Goal: Task Accomplishment & Management: Manage account settings

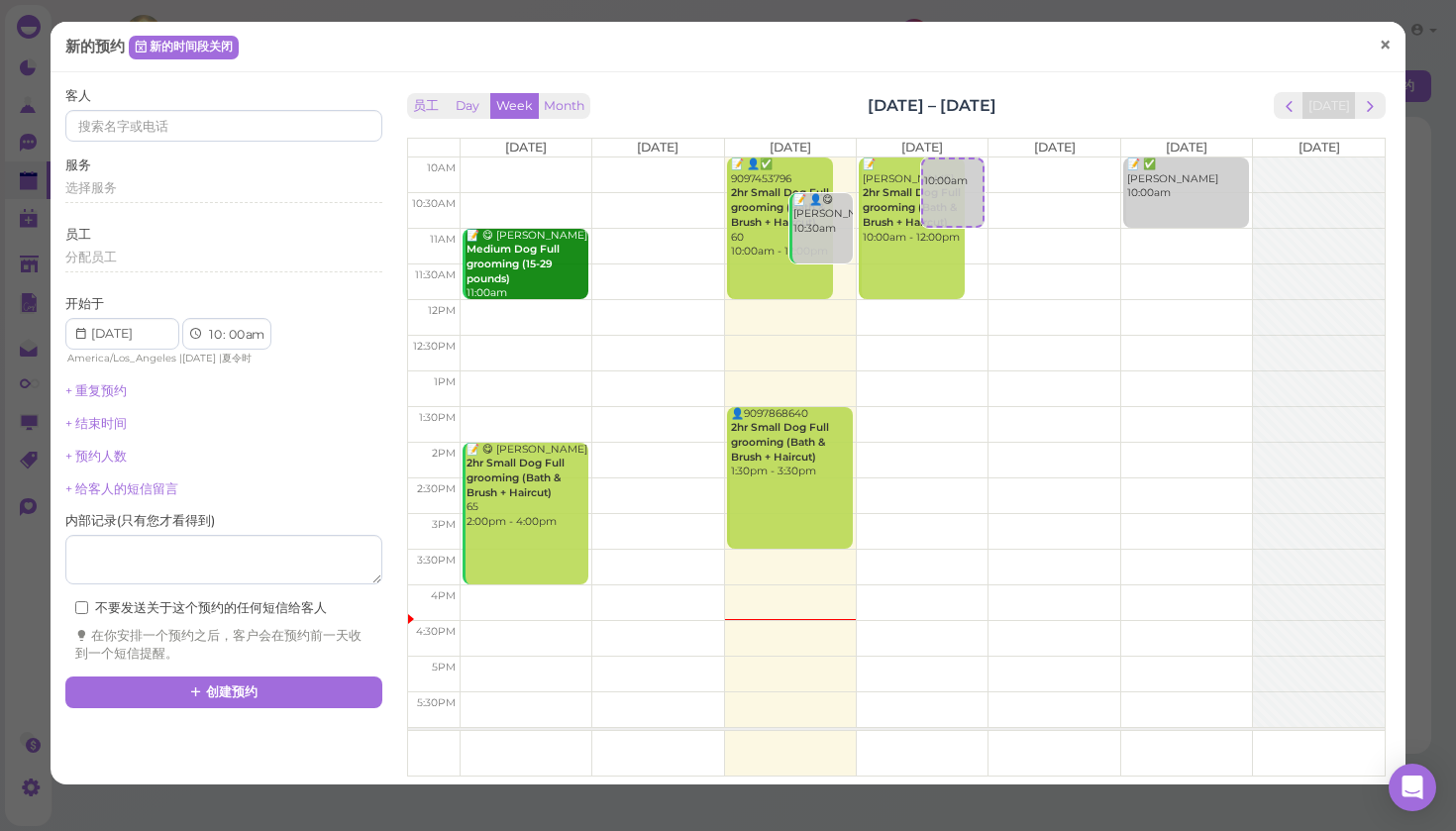
click at [1385, 49] on span "×" at bounding box center [1385, 45] width 13 height 28
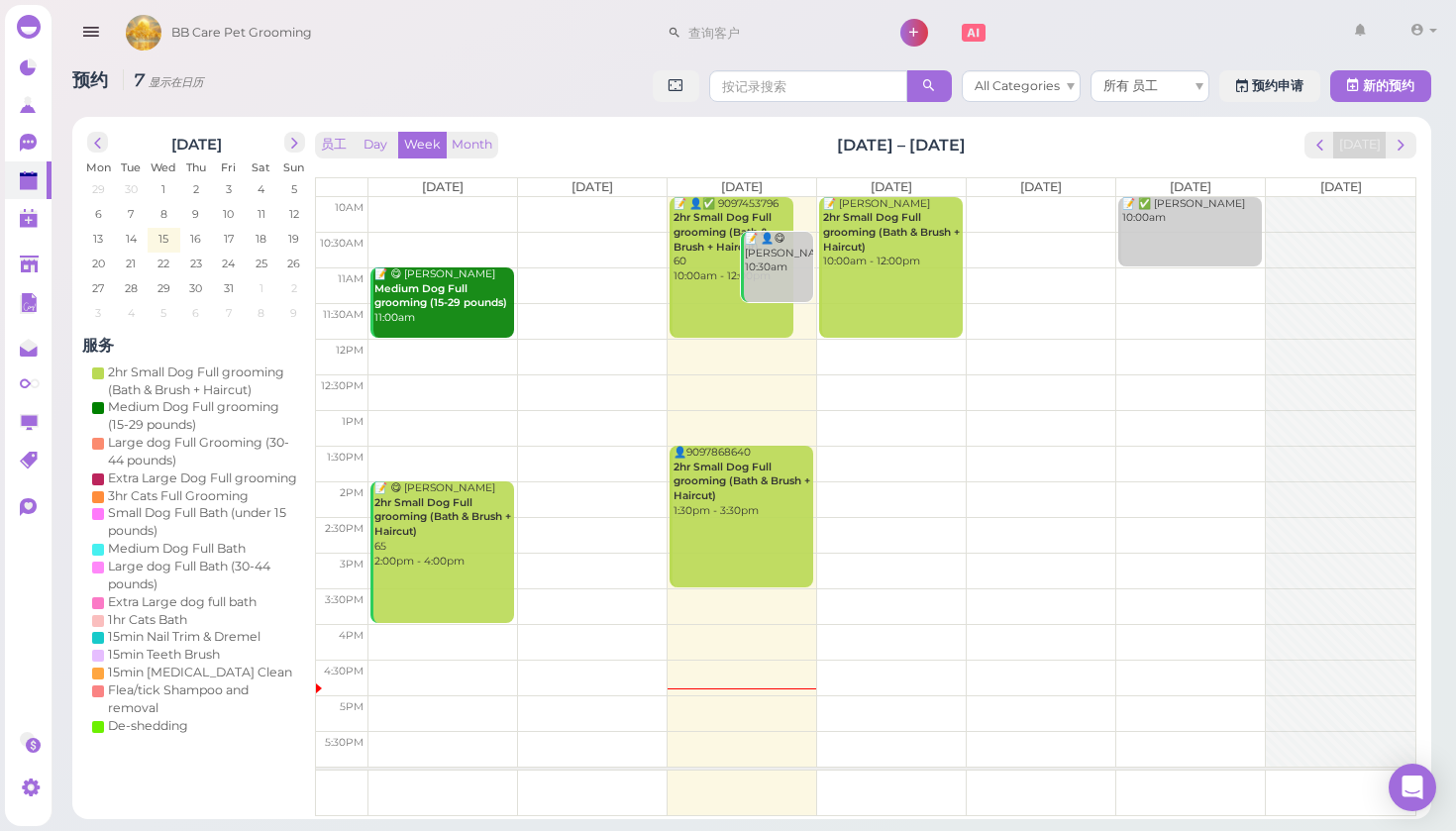
click at [964, 237] on td at bounding box center [892, 249] width 1047 height 36
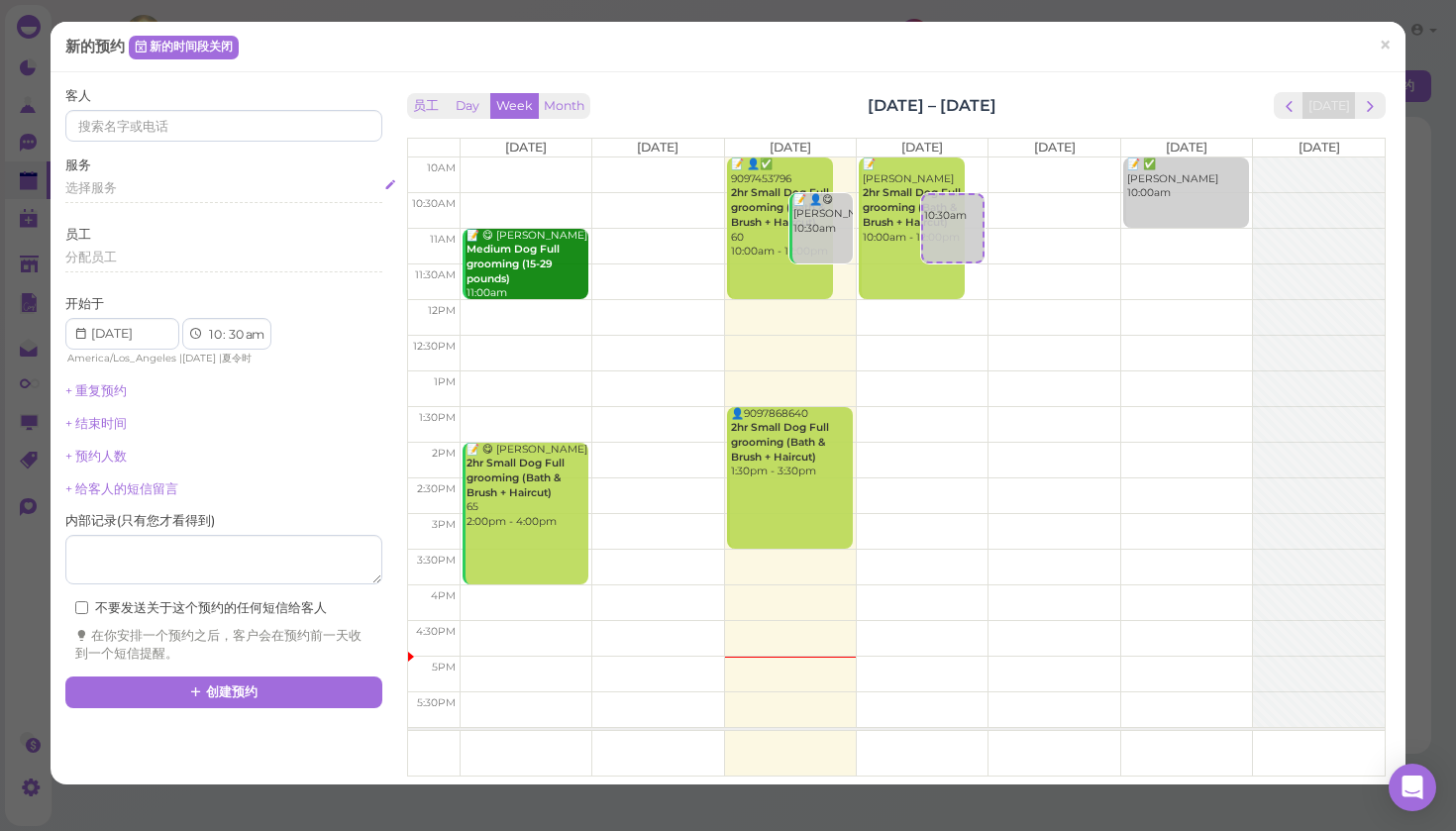
click at [110, 189] on span "选择服务" at bounding box center [91, 187] width 52 height 15
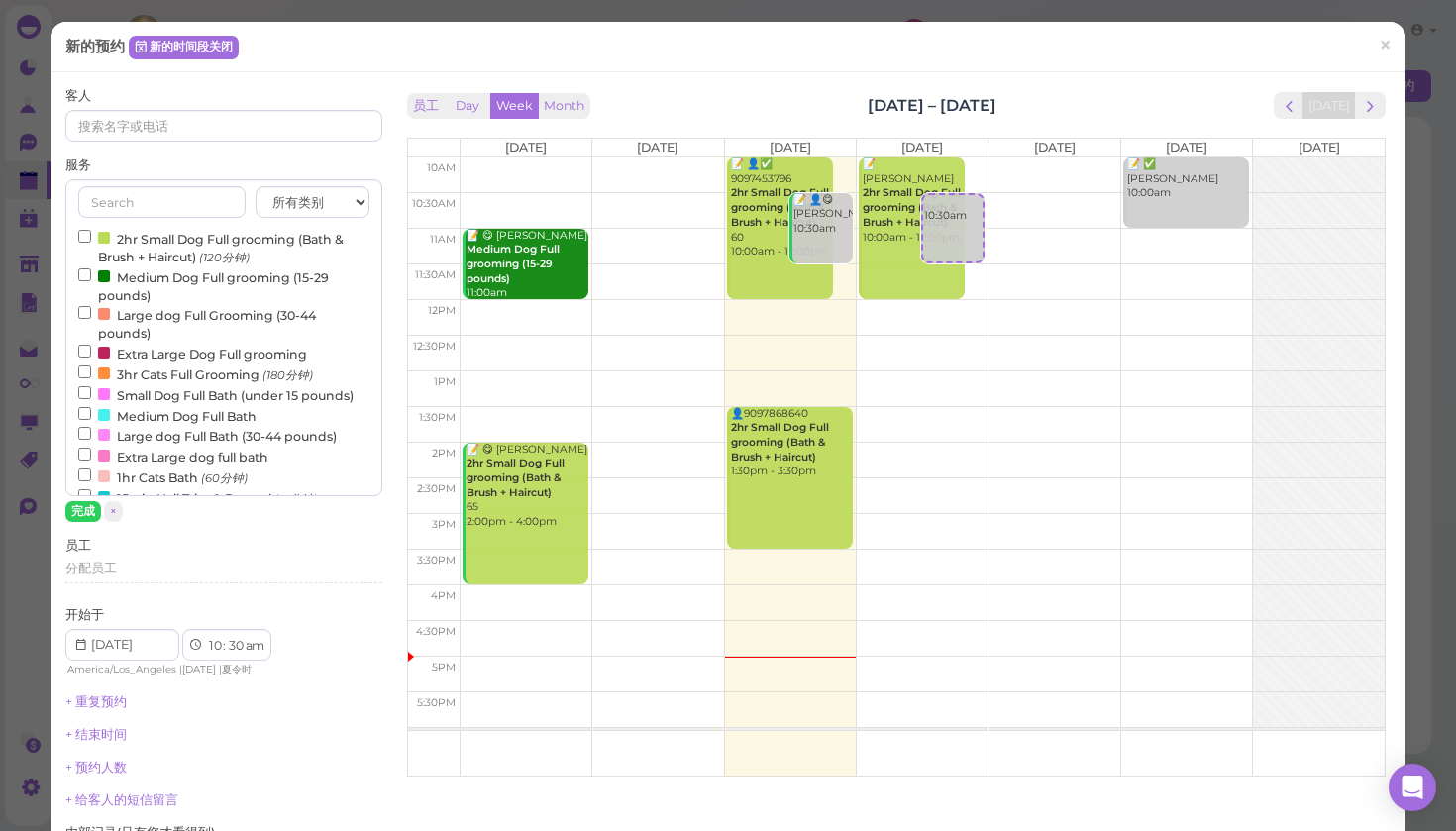
click at [89, 426] on input "Large dog Full Bath (30-44 pounds)" at bounding box center [85, 432] width 13 height 13
click at [91, 510] on button "完成" at bounding box center [84, 511] width 36 height 21
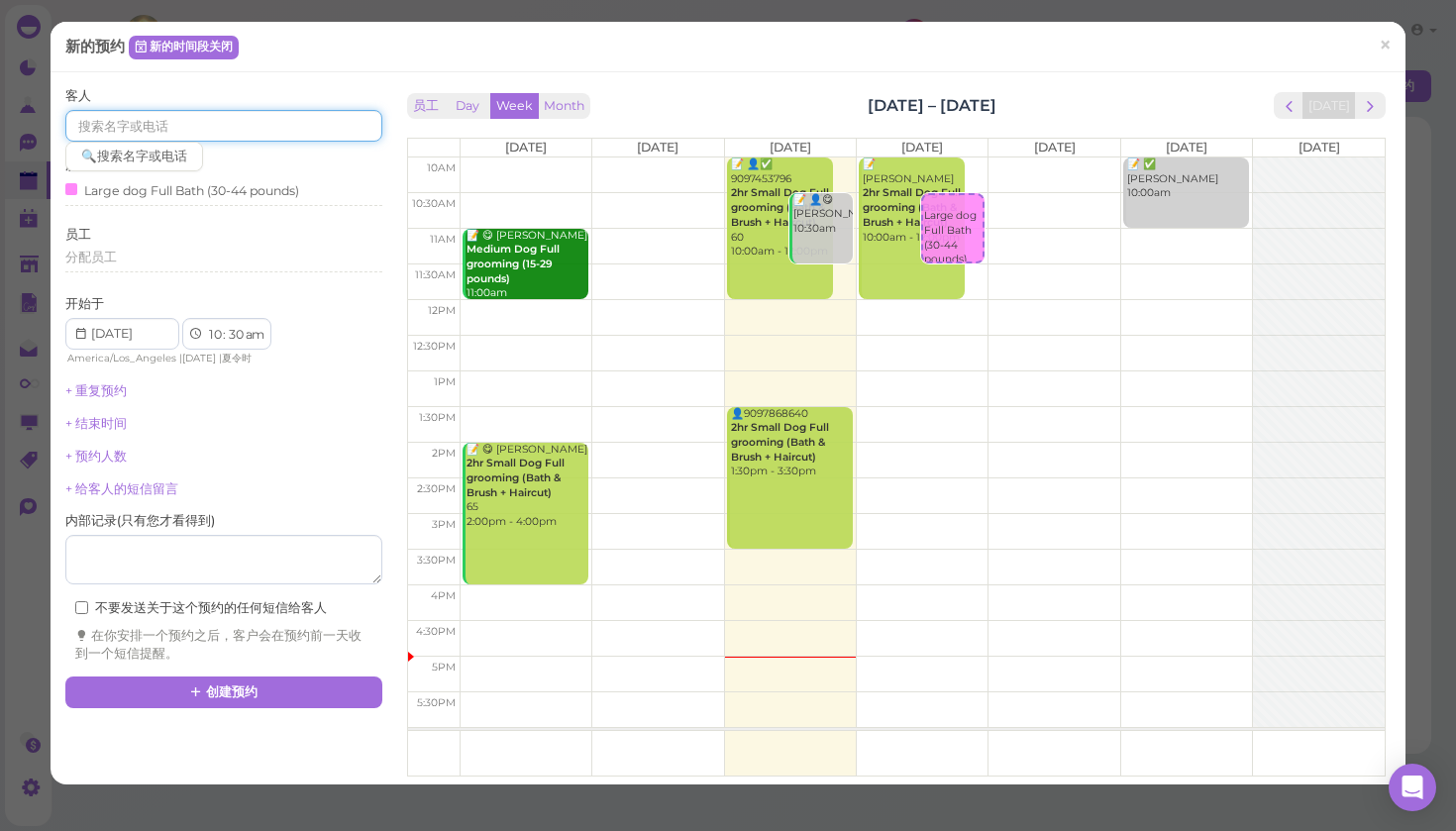
click at [103, 127] on input at bounding box center [224, 126] width 317 height 32
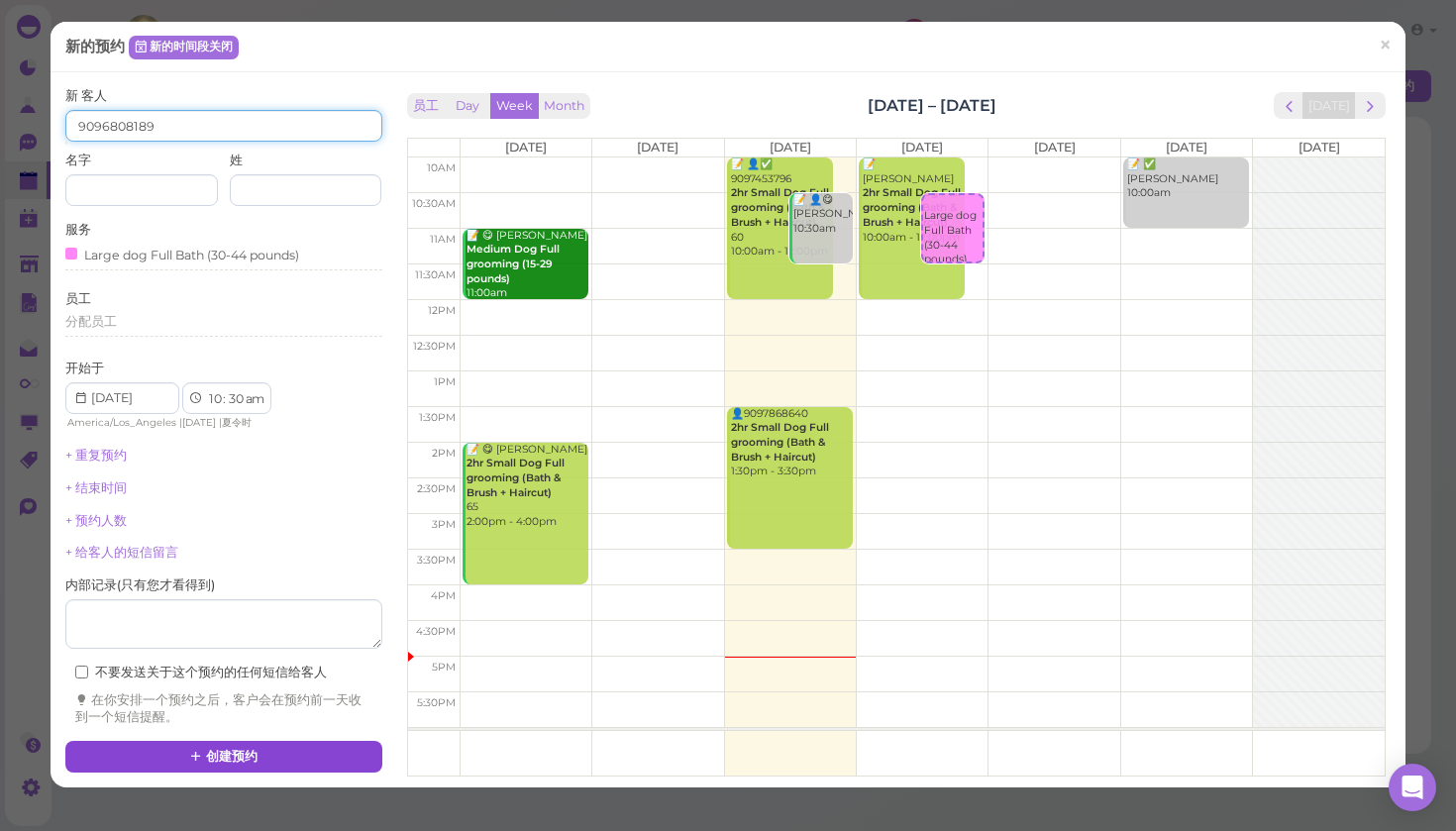
type input "9096808189"
click at [240, 741] on button "创建预约" at bounding box center [224, 756] width 317 height 32
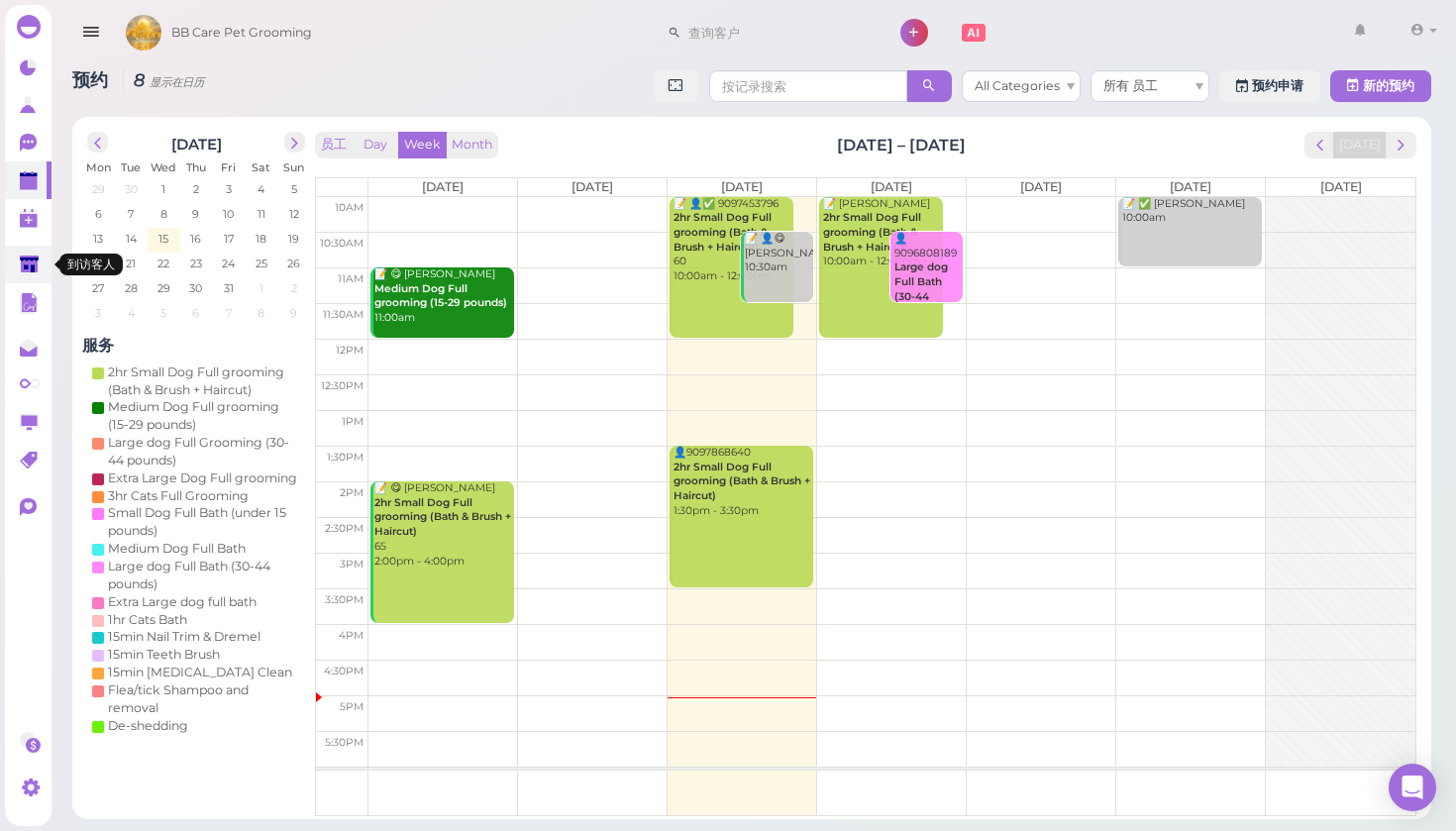
click at [29, 262] on polygon at bounding box center [29, 263] width 19 height 17
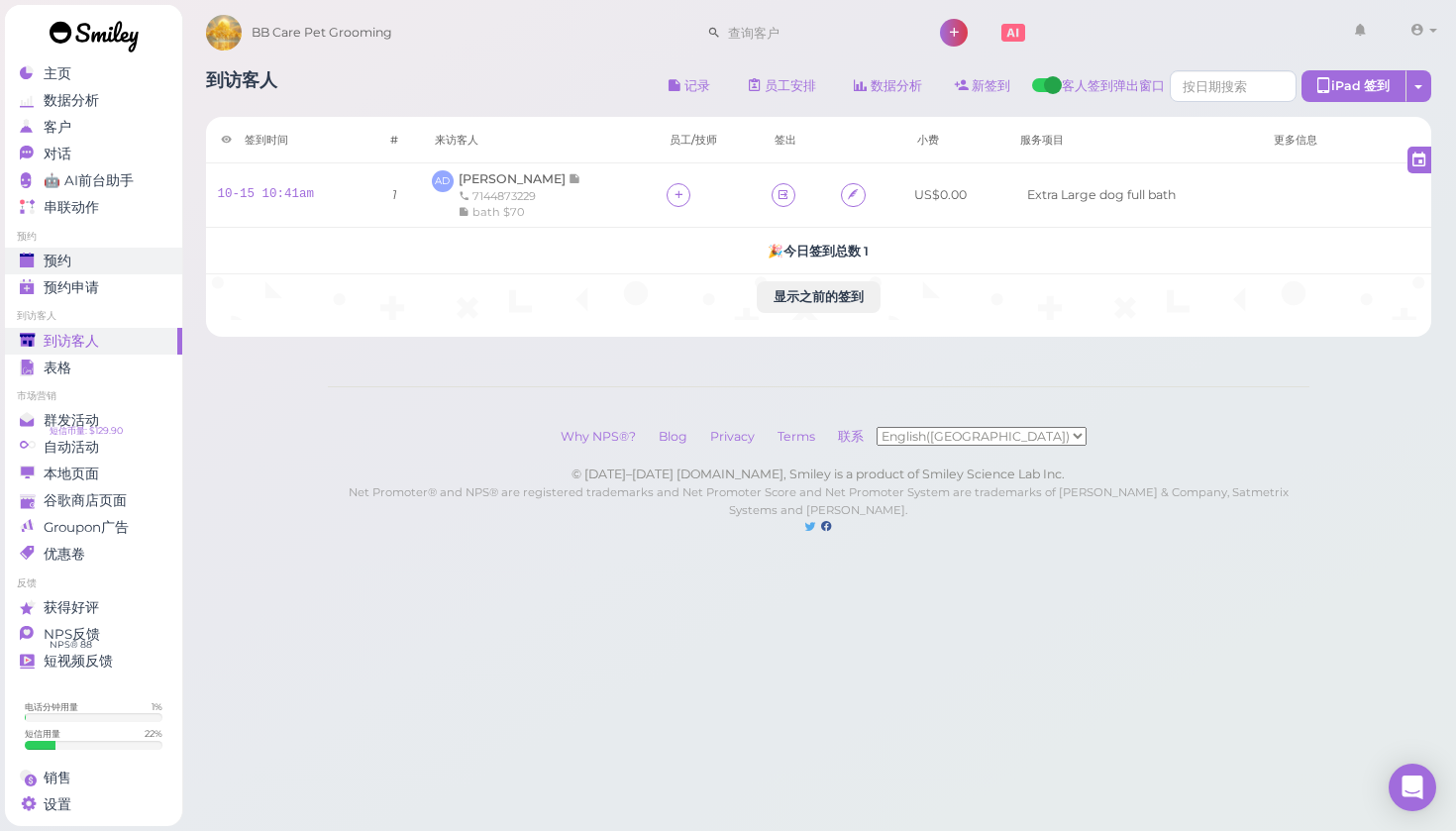
click at [63, 258] on span "预约" at bounding box center [58, 260] width 28 height 17
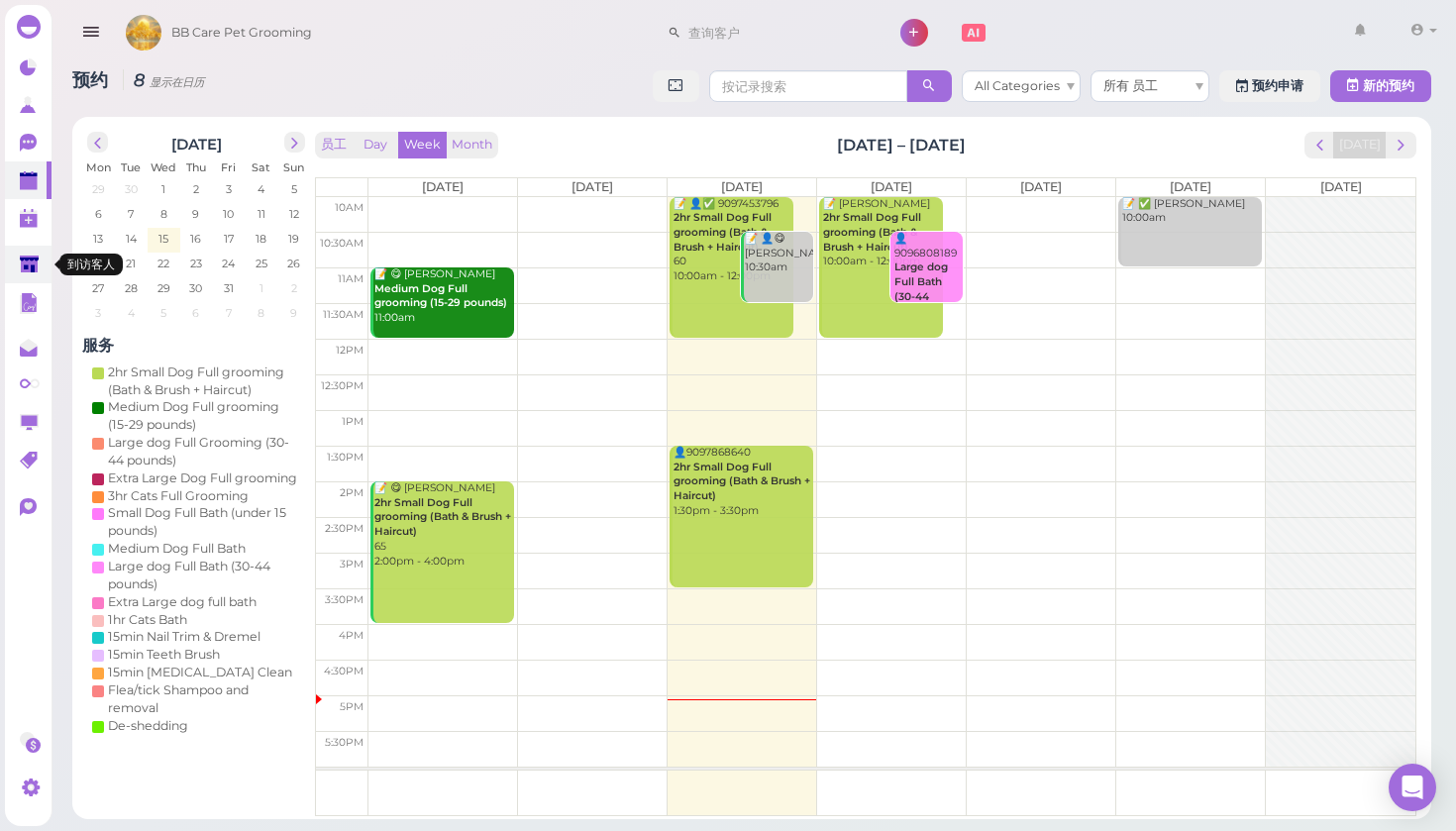
click at [35, 267] on polygon at bounding box center [29, 263] width 19 height 17
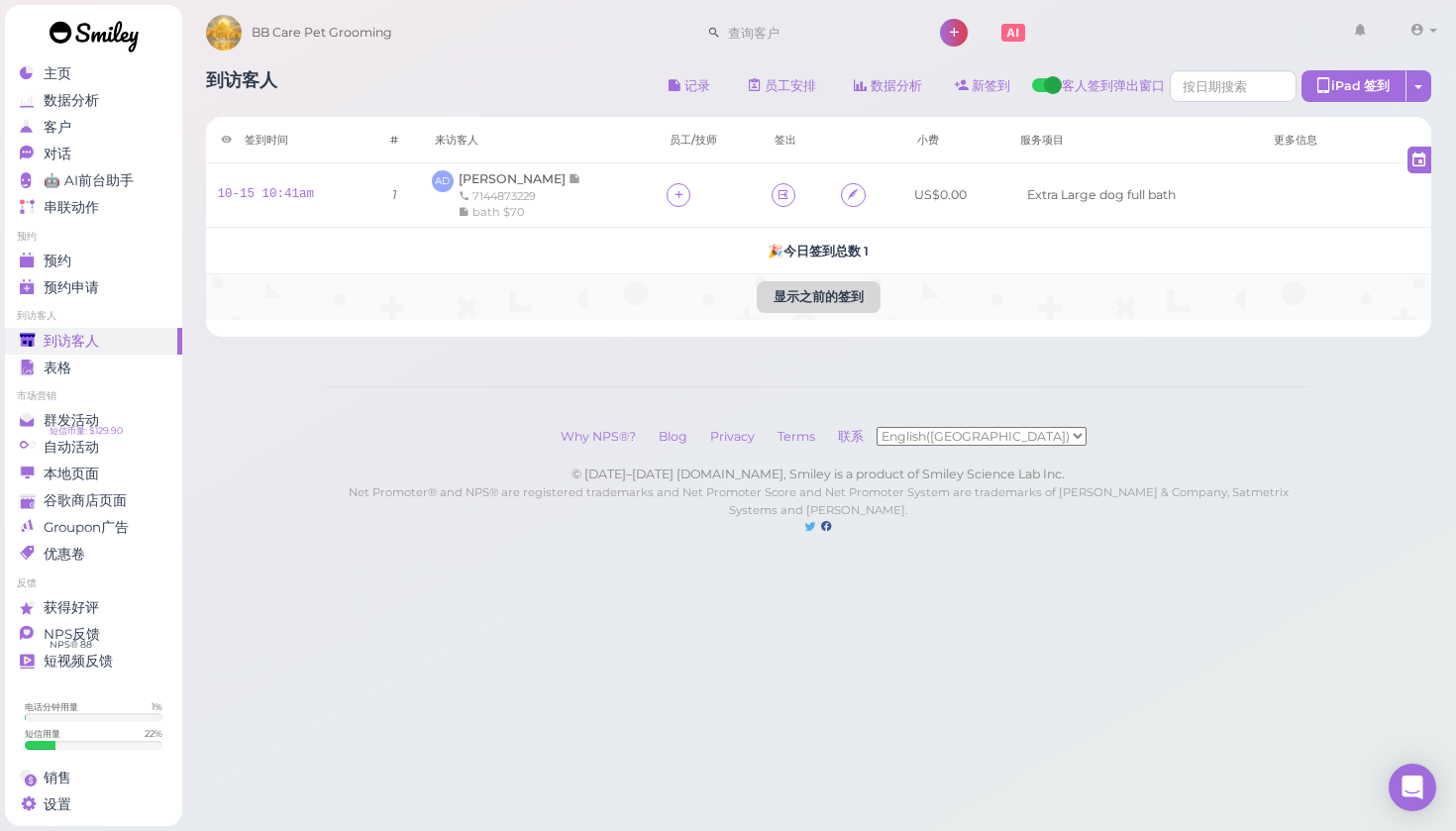
click at [791, 293] on button "显示之前的签到" at bounding box center [819, 297] width 124 height 32
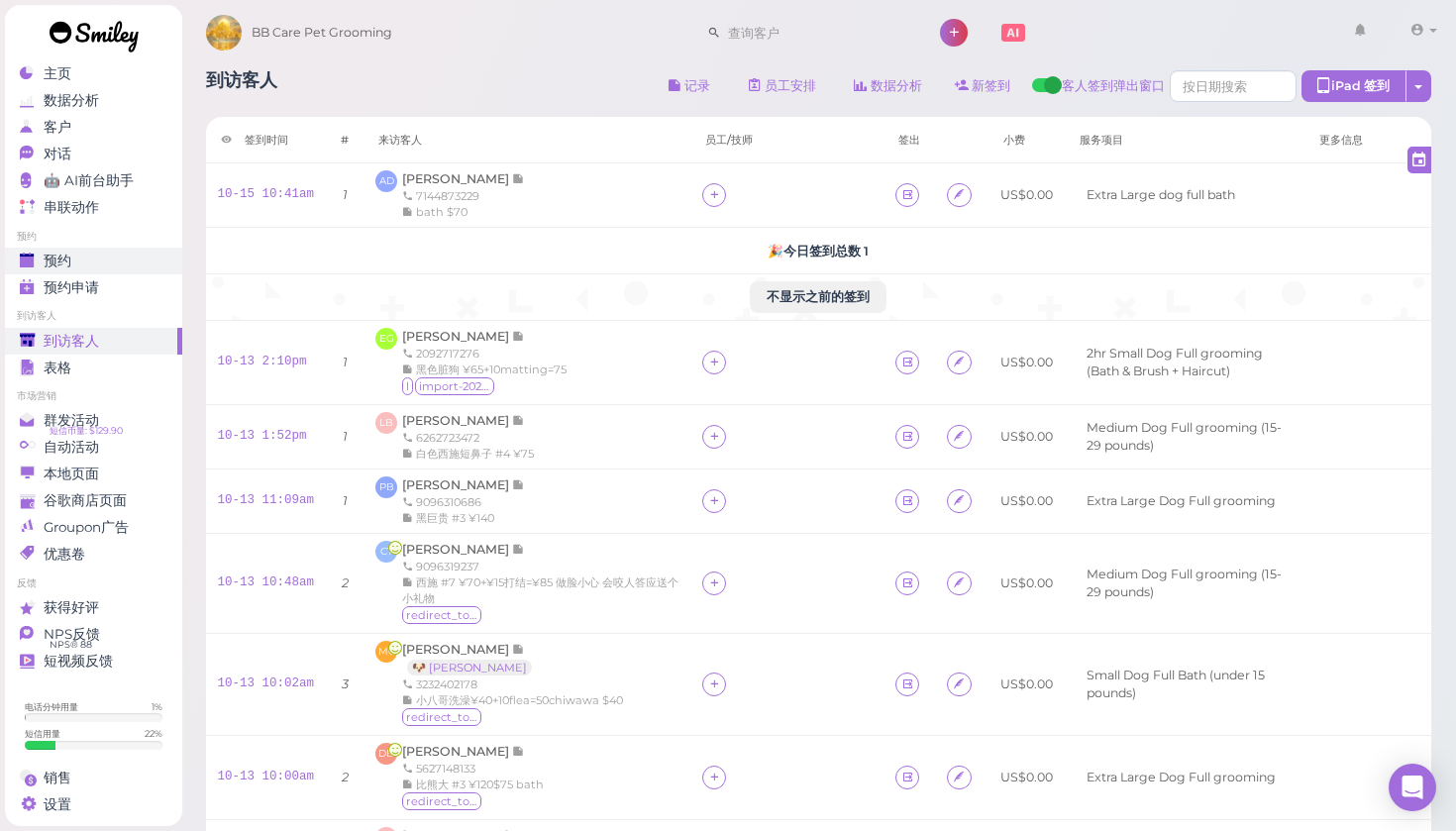
click at [56, 250] on link "预约" at bounding box center [93, 260] width 177 height 27
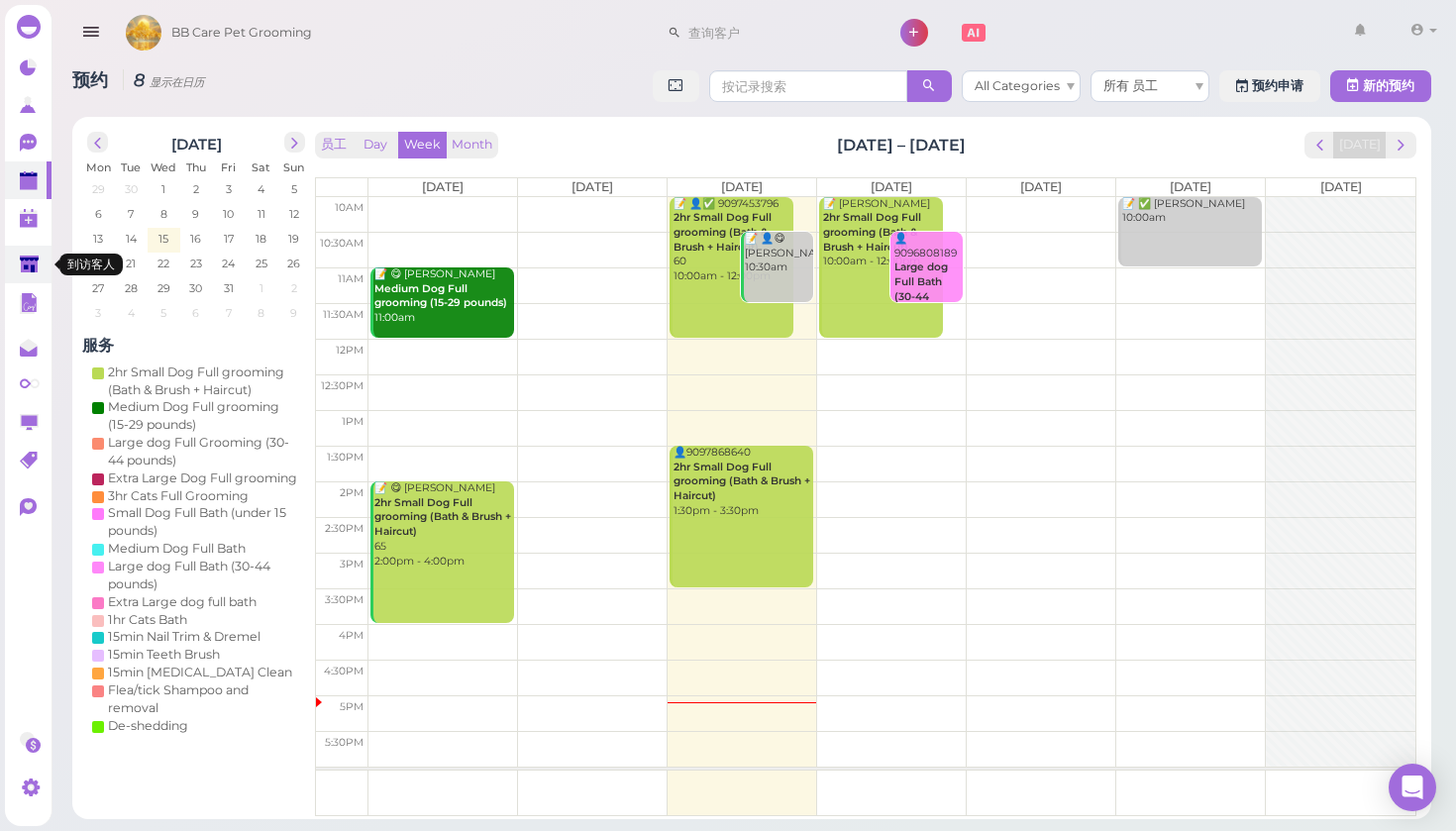
click at [24, 264] on polygon at bounding box center [29, 263] width 19 height 17
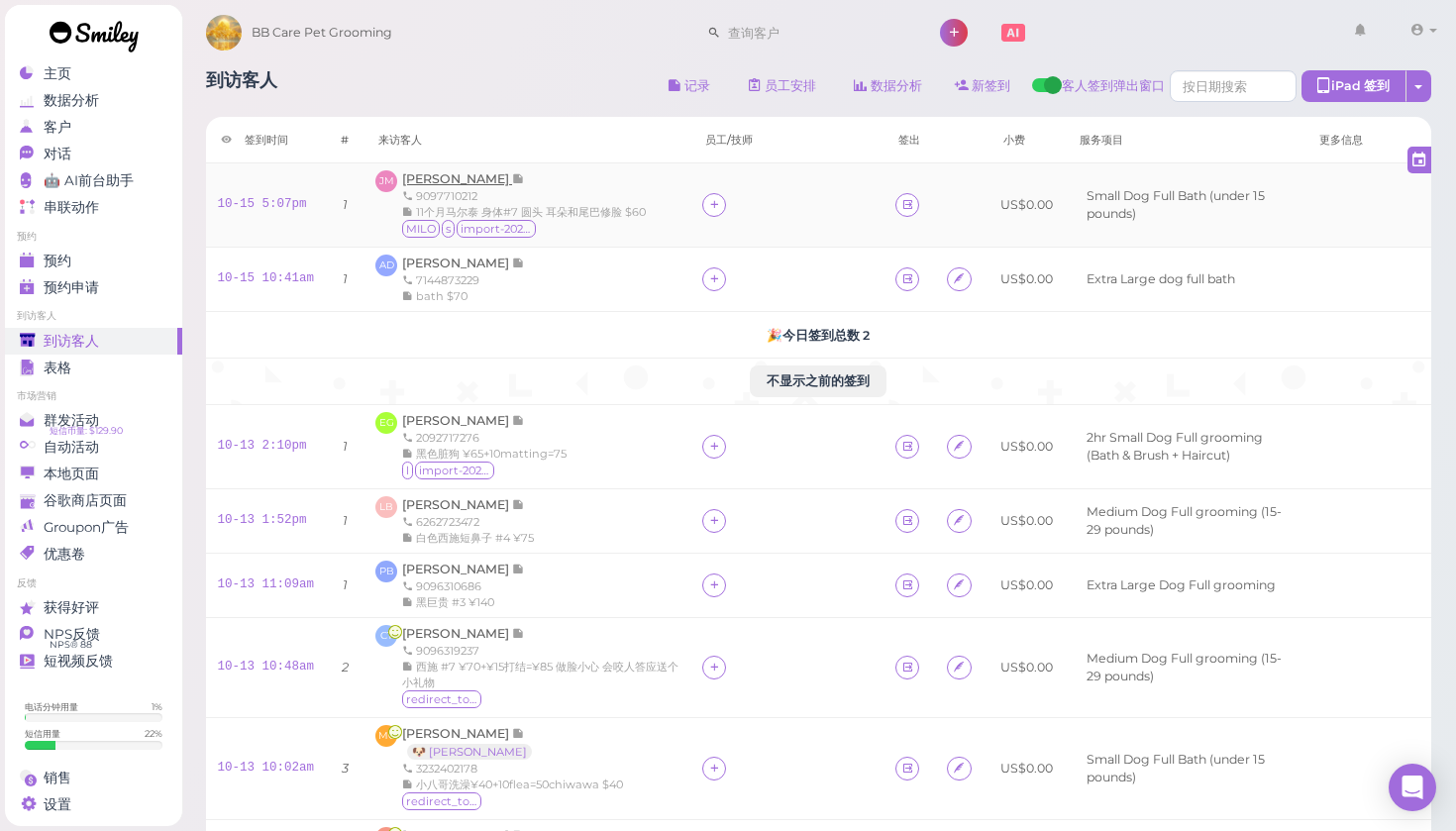
click at [490, 178] on span "[PERSON_NAME]" at bounding box center [456, 178] width 110 height 15
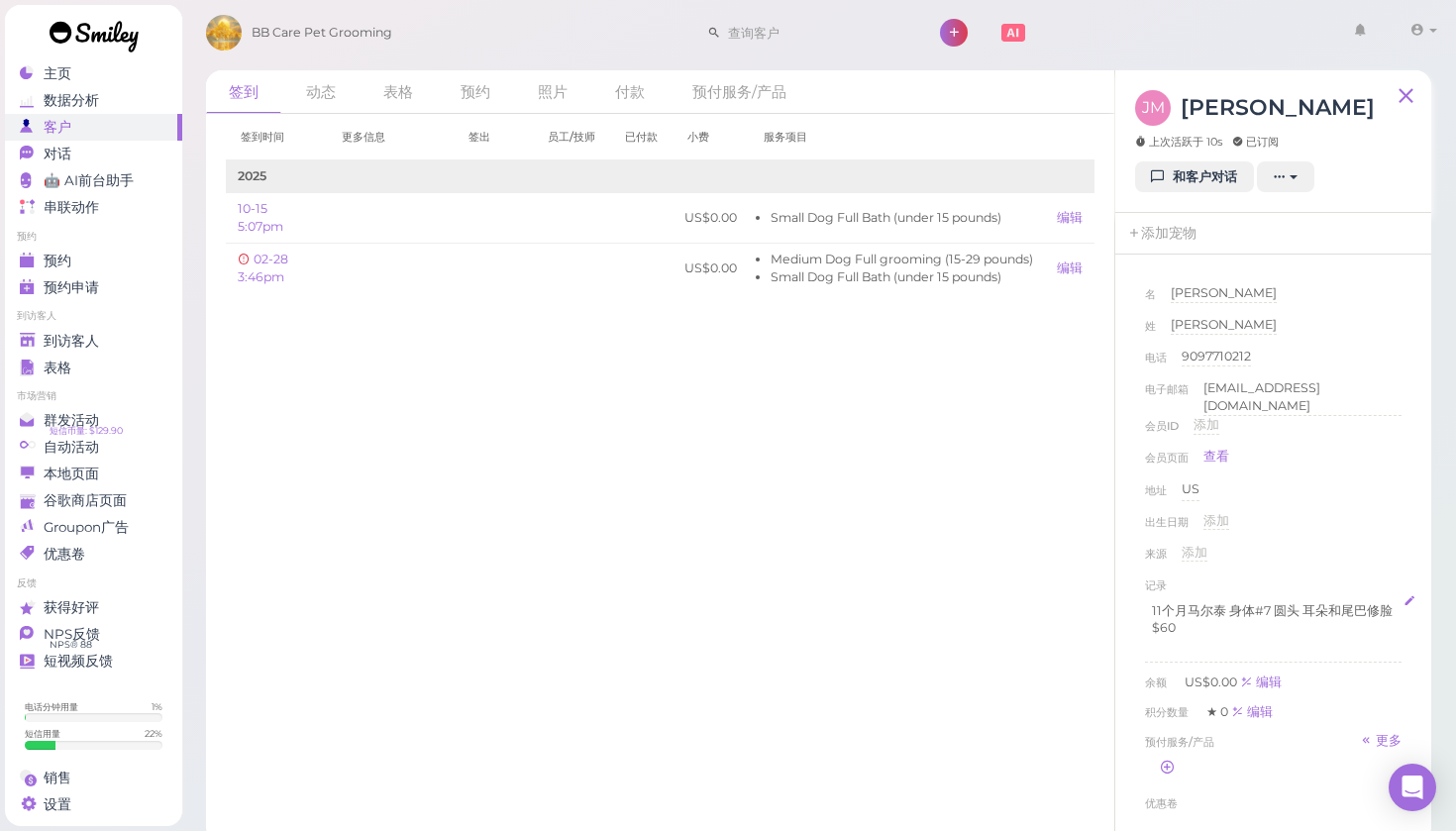
click at [1201, 637] on p at bounding box center [1274, 646] width 243 height 18
click at [1161, 784] on button "完成" at bounding box center [1164, 794] width 36 height 21
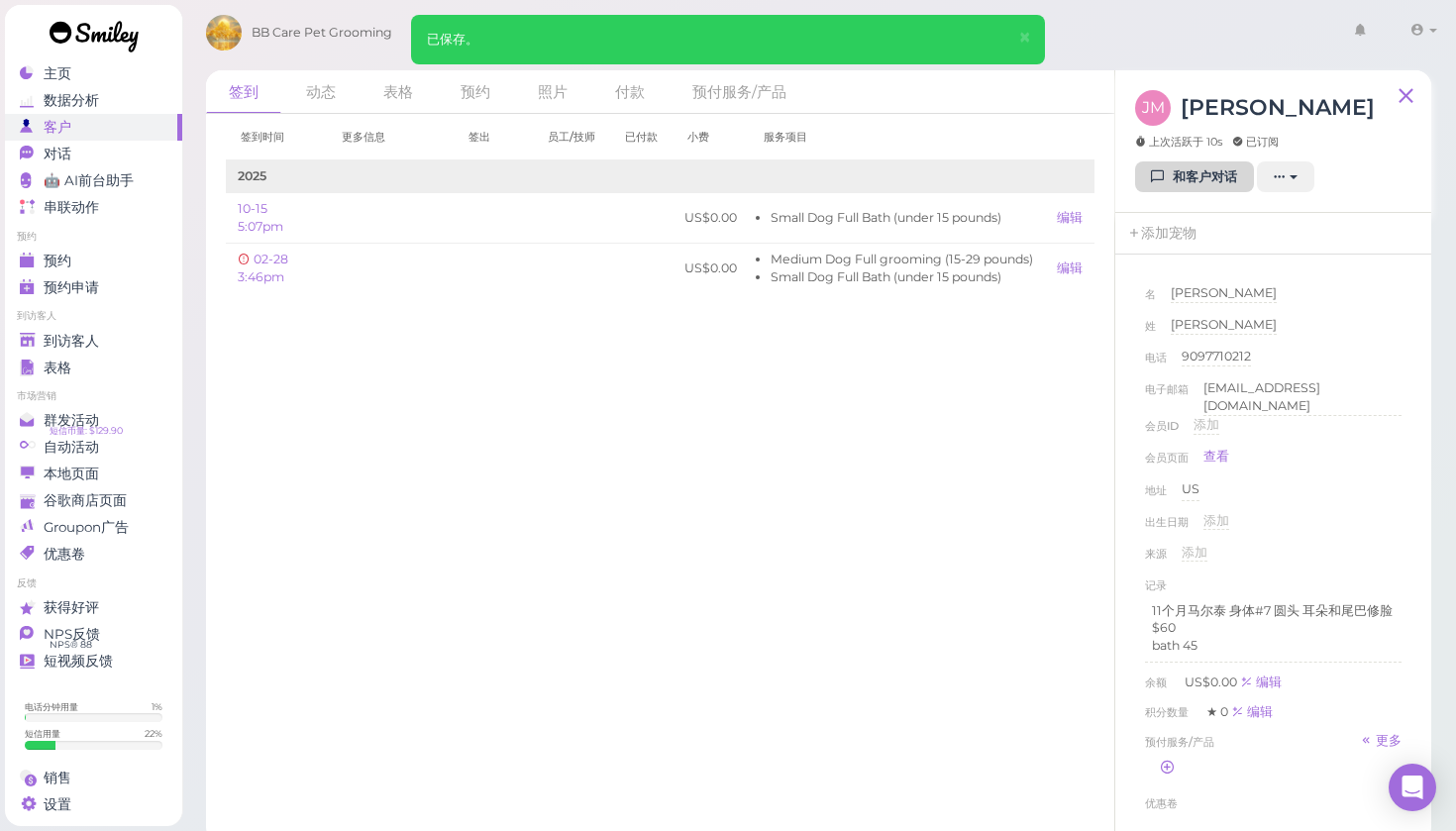
click at [1202, 175] on link "和客户对话" at bounding box center [1195, 177] width 119 height 32
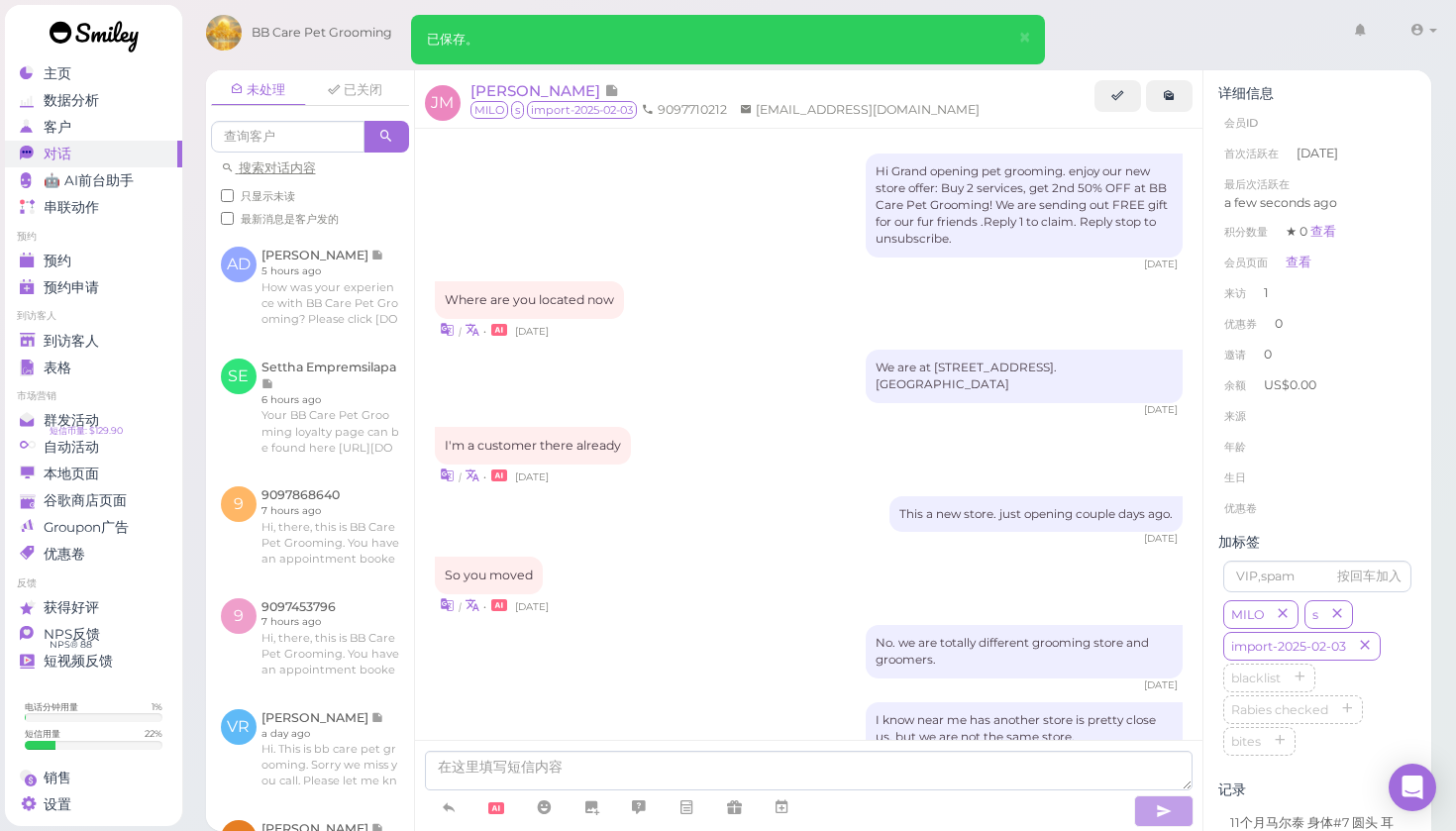
scroll to position [1379, 0]
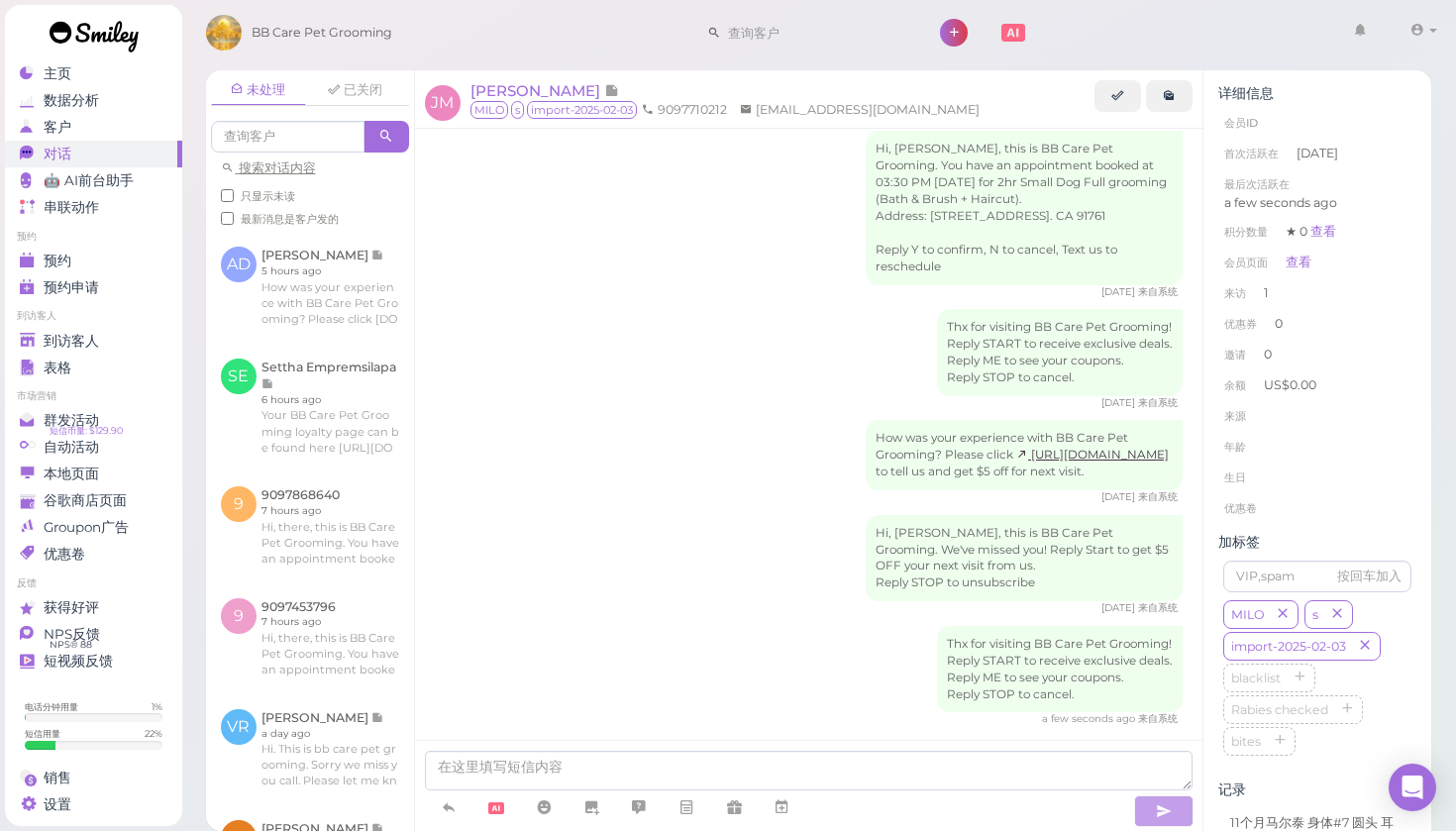
click at [1026, 447] on link "[URL][DOMAIN_NAME]" at bounding box center [1092, 454] width 152 height 14
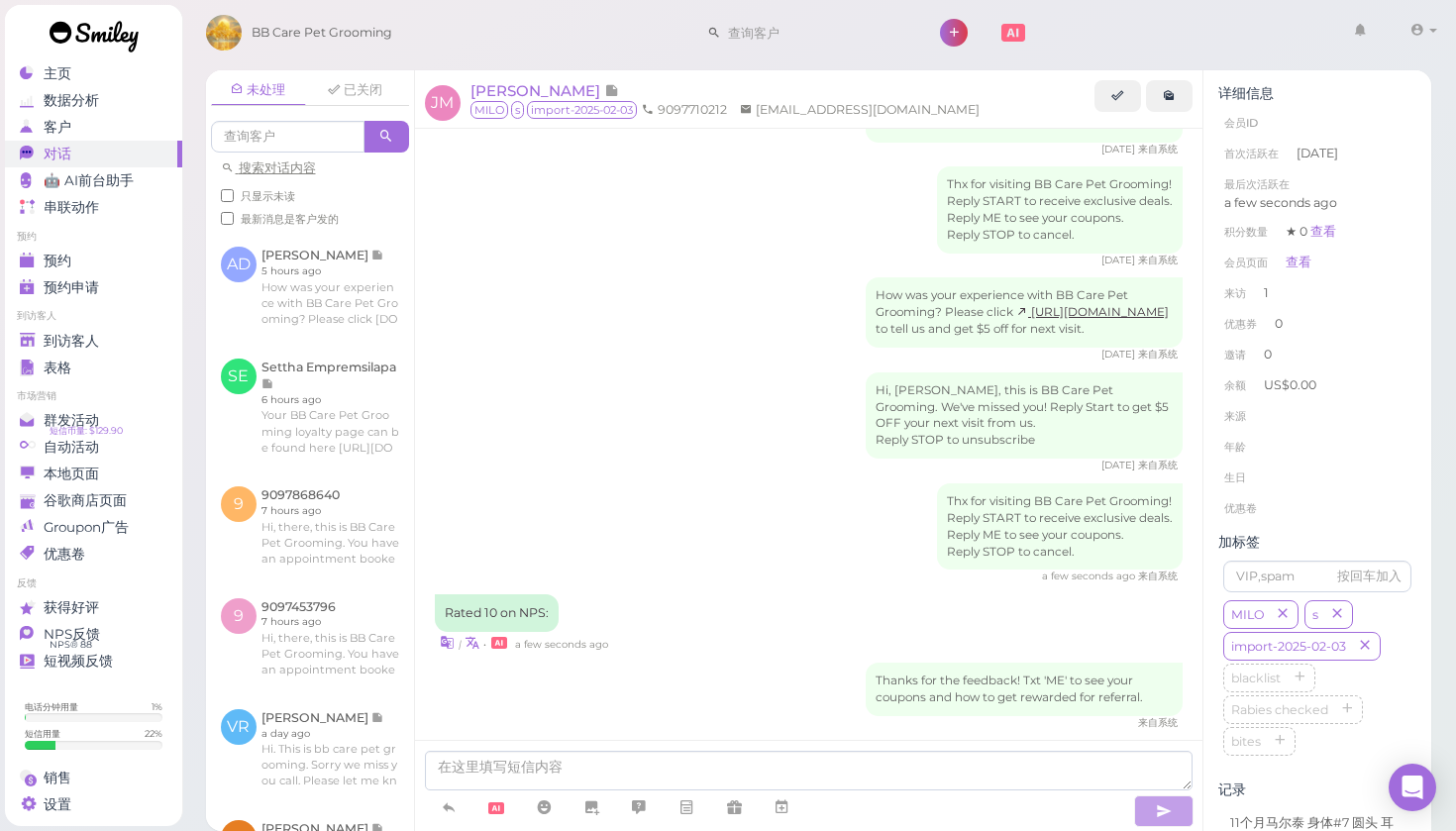
click at [785, 299] on div "How was your experience with BB Care Pet Grooming? Please click [URL][DOMAIN_NA…" at bounding box center [809, 319] width 749 height 84
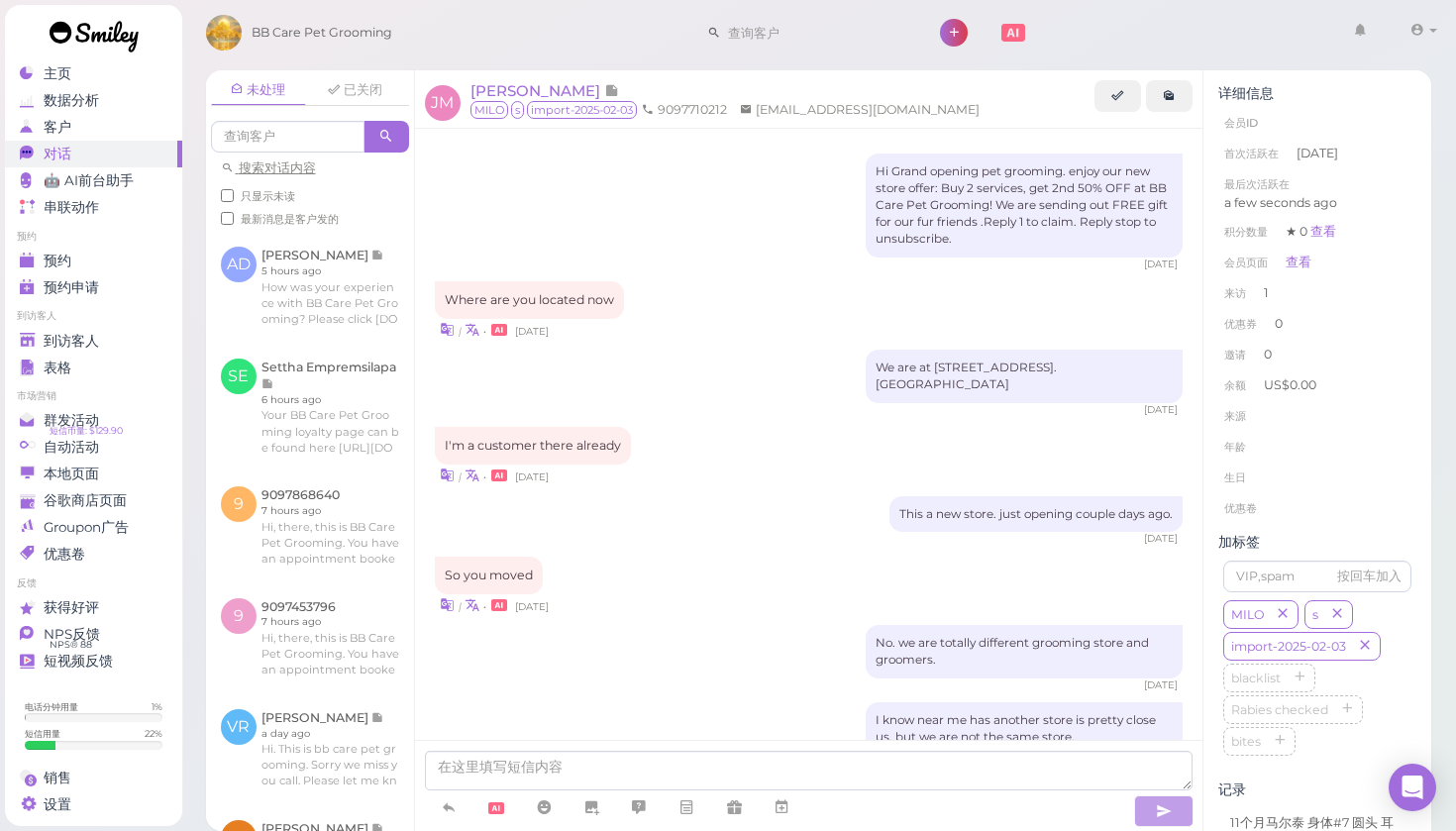
scroll to position [0, 0]
click at [1299, 259] on link "查看" at bounding box center [1299, 261] width 26 height 15
click at [796, 532] on div "[DATE]" at bounding box center [809, 539] width 749 height 14
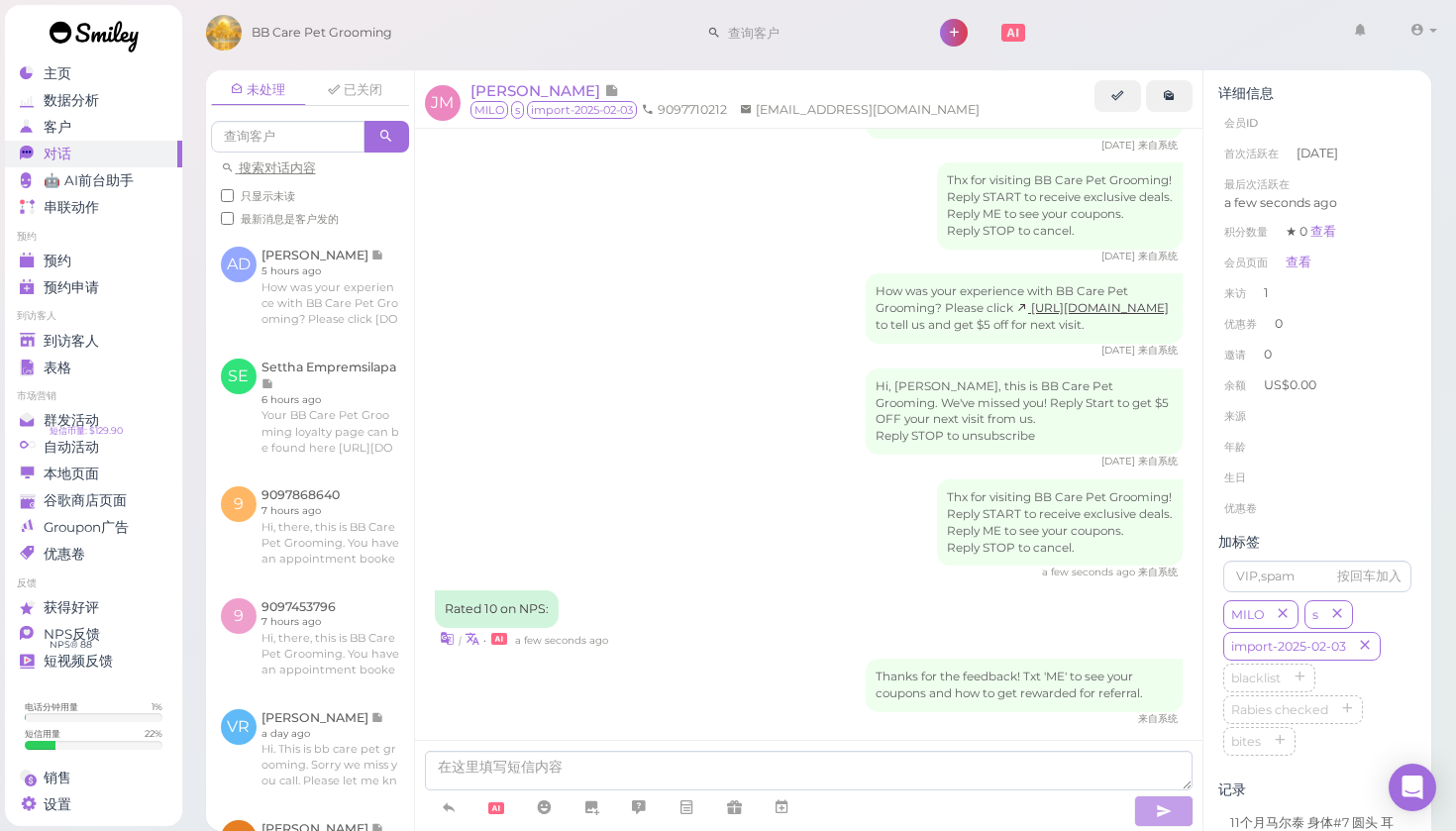
scroll to position [1521, 0]
drag, startPoint x: 1012, startPoint y: 294, endPoint x: 874, endPoint y: 240, distance: 148.2
click at [874, 277] on div "How was your experience with BB Care Pet Grooming? Please click [URL][DOMAIN_NA…" at bounding box center [1024, 312] width 317 height 71
copy div "How was your experience with BB Care Pet Grooming? Please click [URL][DOMAIN_NA…"
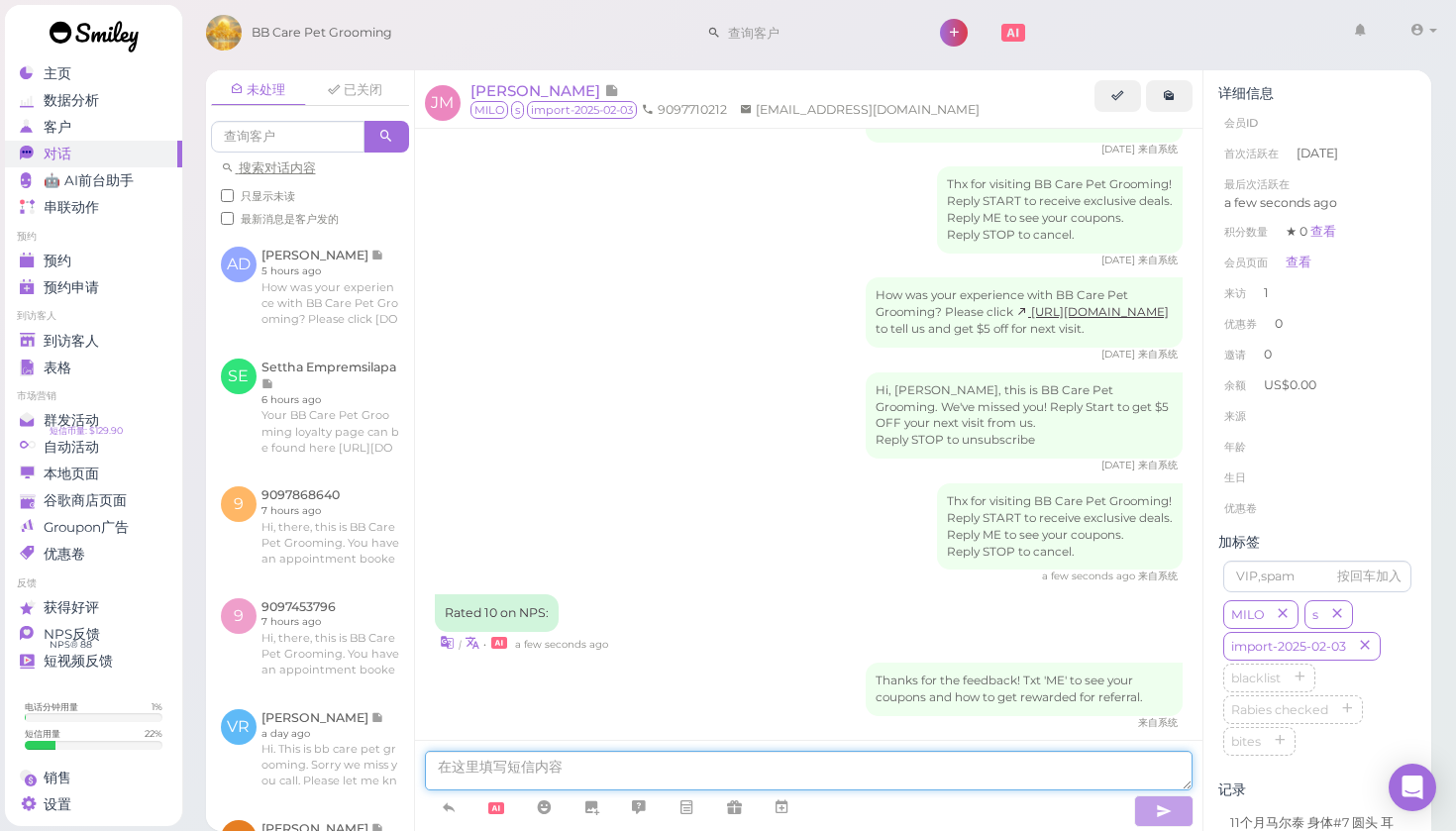
click at [636, 764] on textarea at bounding box center [809, 770] width 769 height 40
paste textarea "How was your experience with BB Care Pet Grooming? Please click [URL][DOMAIN_NA…"
type textarea "How was your experience with BB Care Pet Grooming? Please click [URL][DOMAIN_NA…"
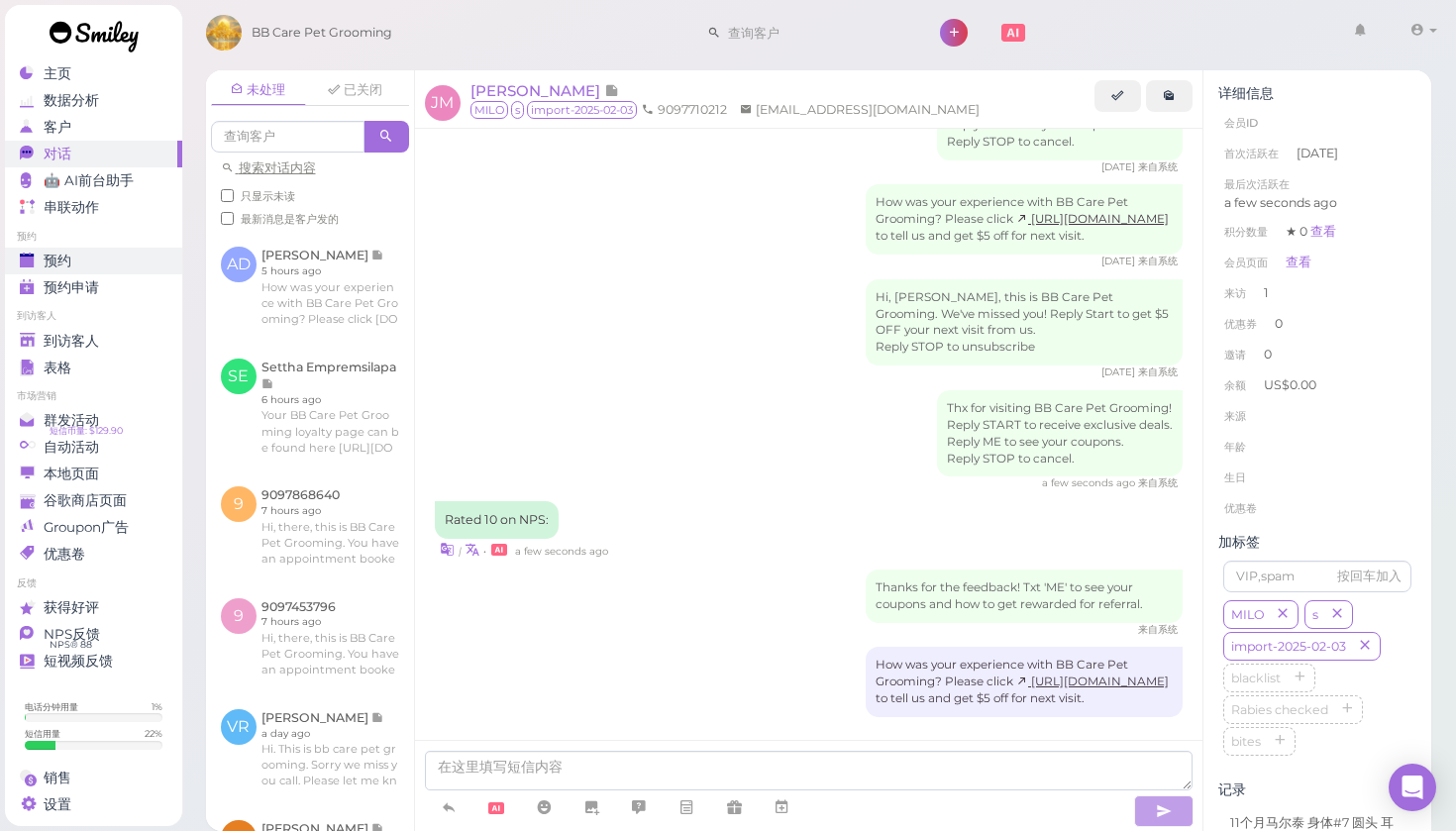
click at [77, 252] on div "预约" at bounding box center [91, 260] width 142 height 17
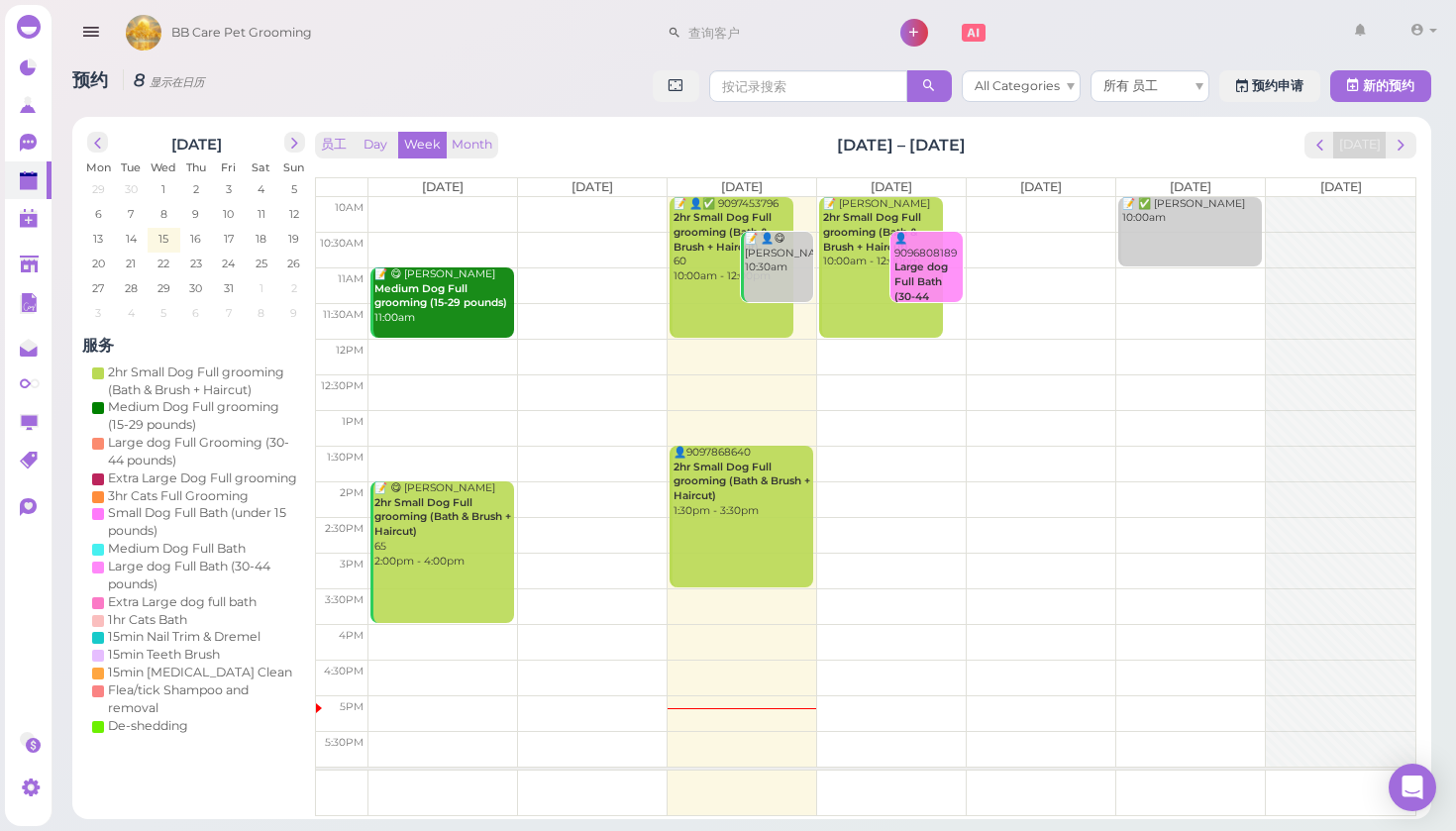
click at [957, 203] on td at bounding box center [892, 215] width 1047 height 36
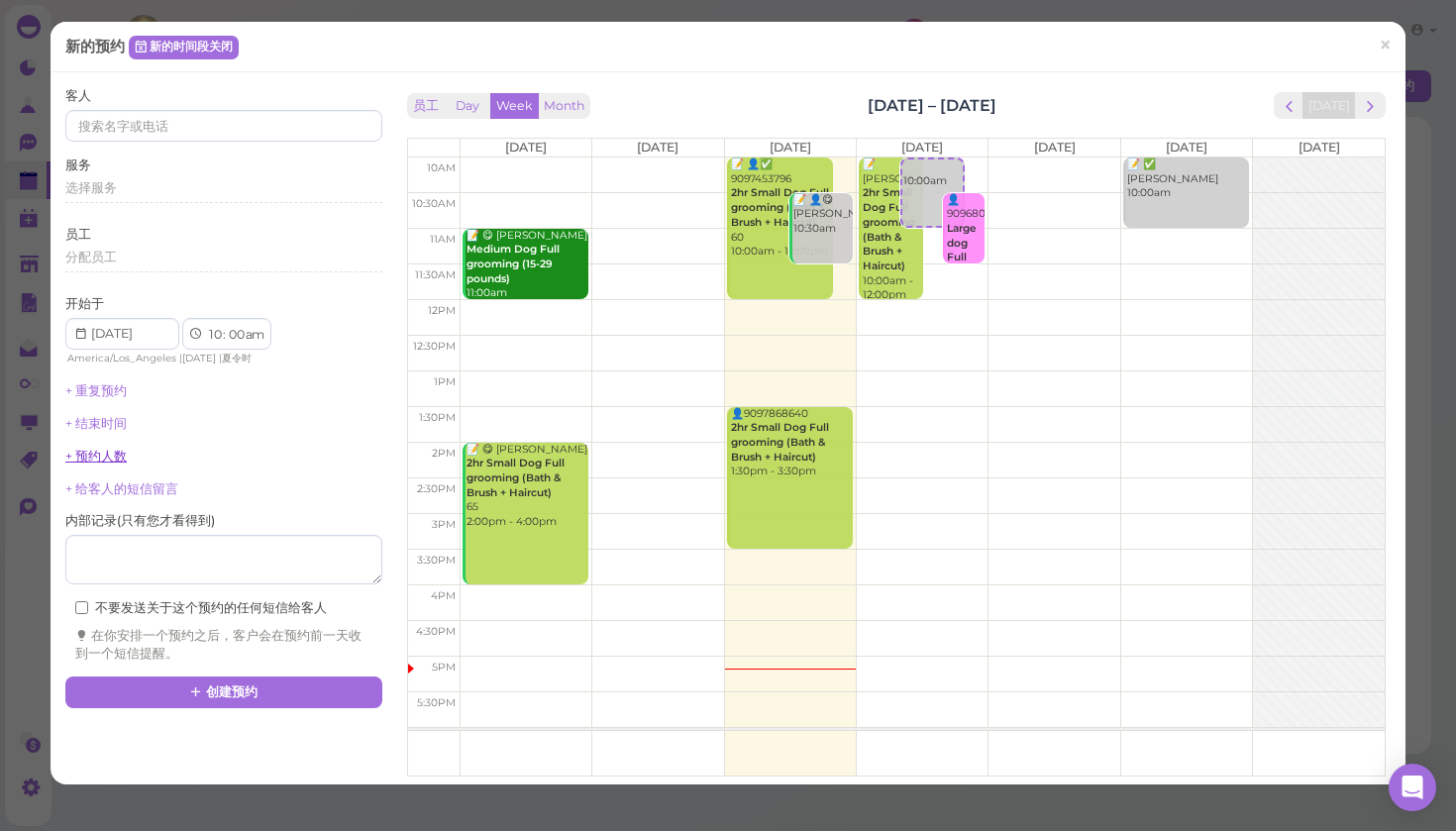
click at [101, 450] on link "+ 预约人数" at bounding box center [96, 455] width 62 height 15
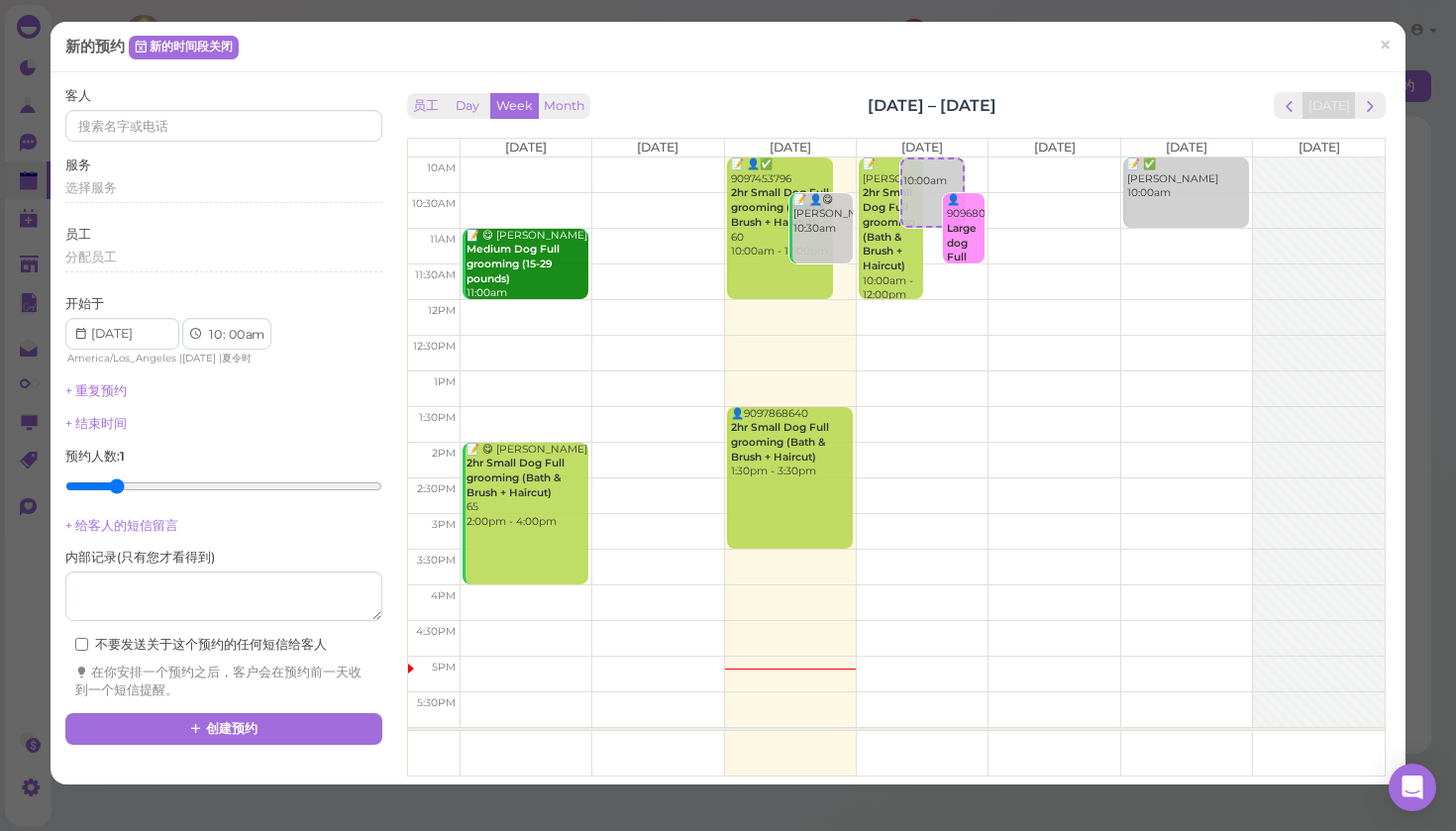
type input "2"
click at [107, 476] on input "range" at bounding box center [224, 486] width 317 height 32
click at [119, 180] on div "选择服务" at bounding box center [224, 188] width 317 height 18
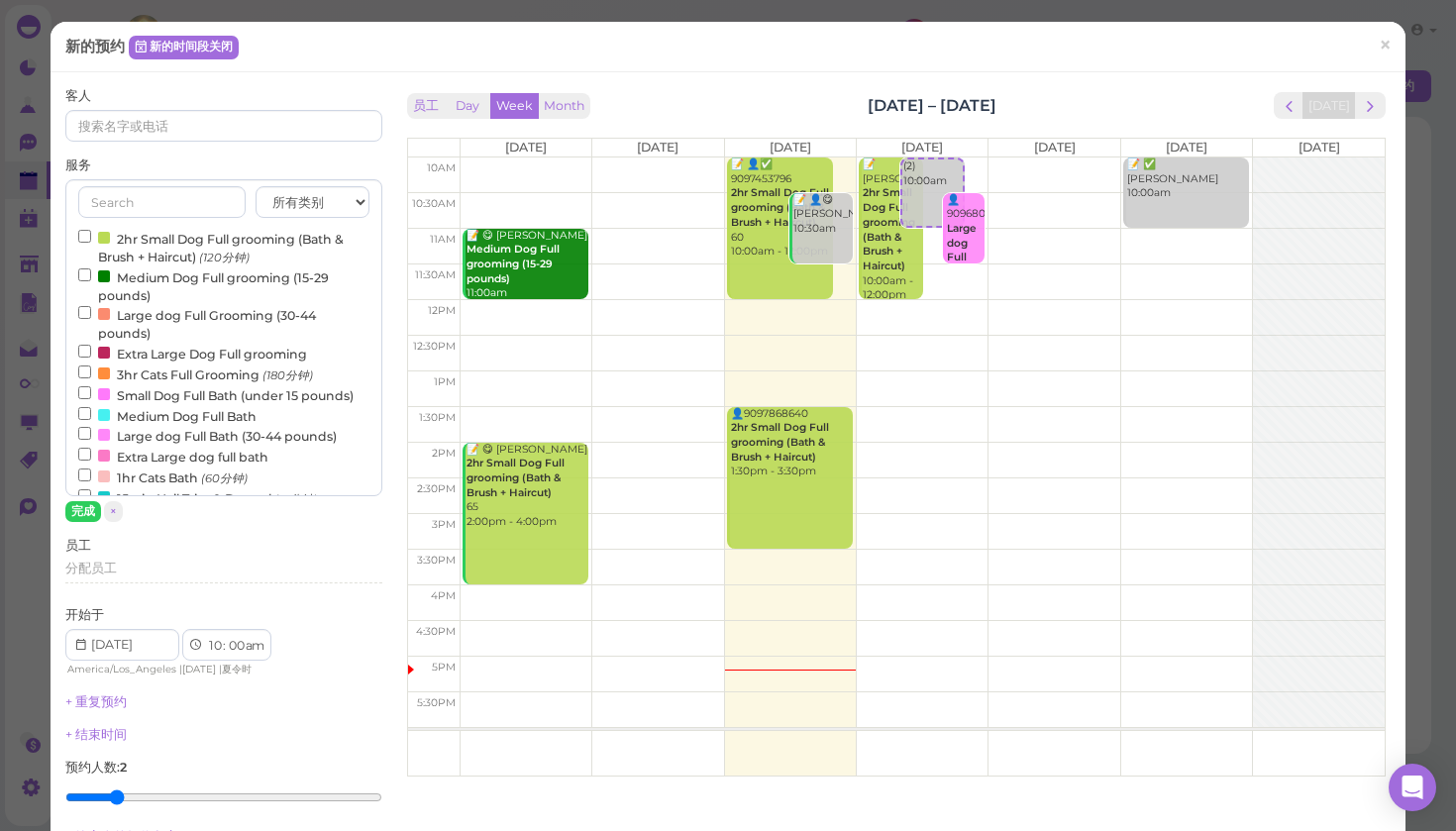
click at [81, 233] on input "2hr Small Dog Full grooming (Bath & Brush + Haircut) (120分钟)" at bounding box center [85, 236] width 13 height 13
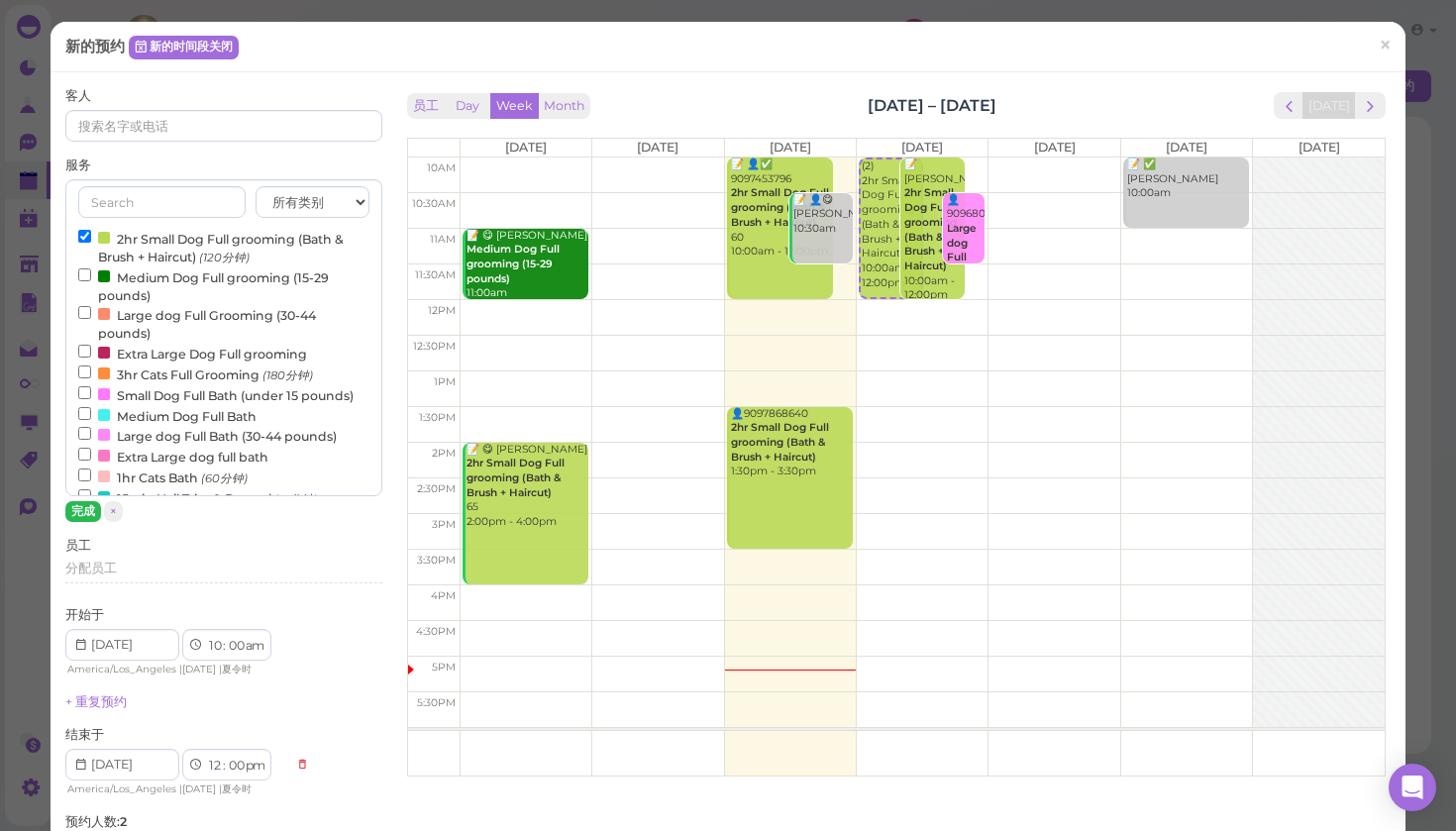
click at [78, 512] on button "完成" at bounding box center [84, 511] width 36 height 21
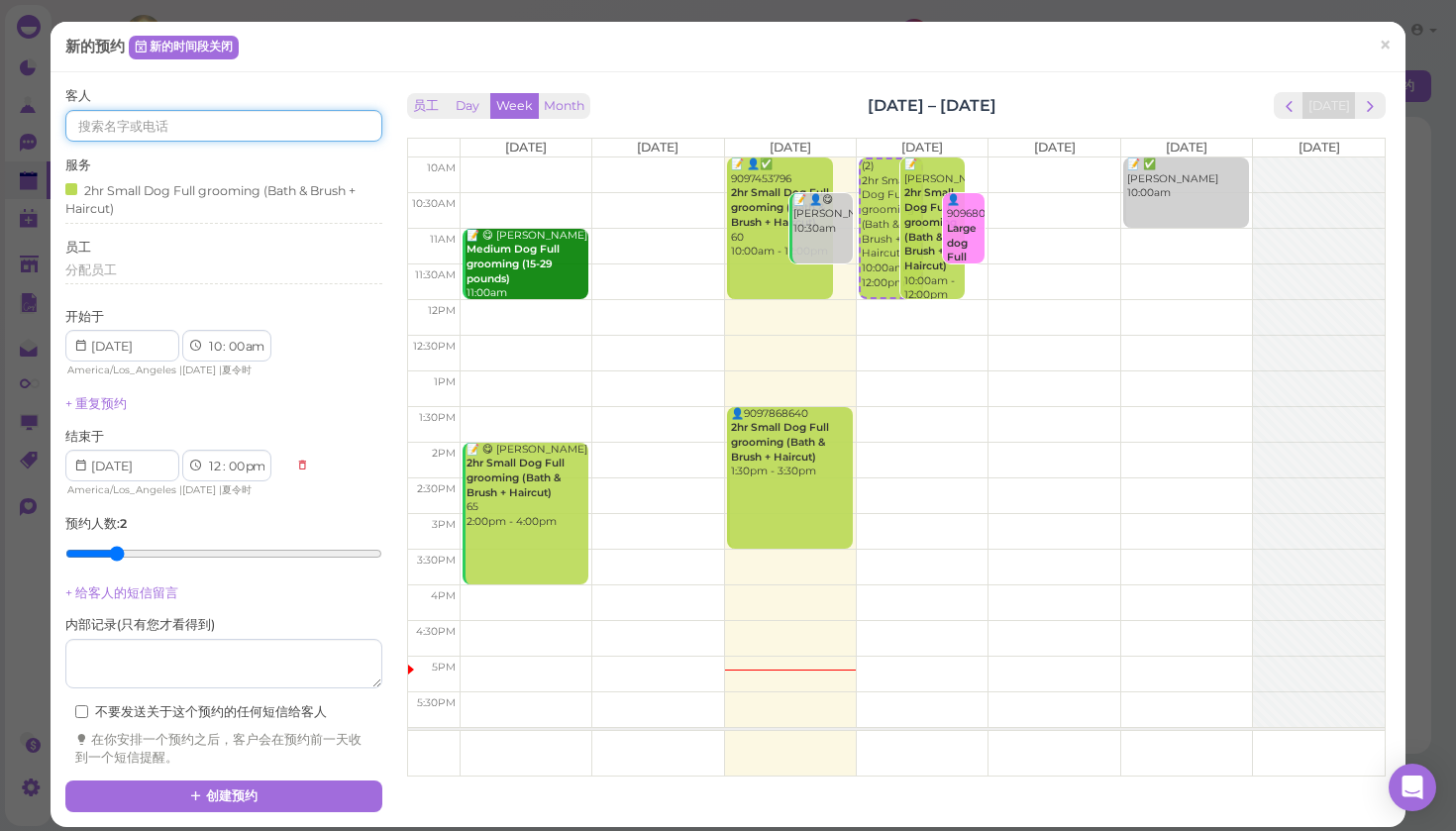
click at [133, 131] on input at bounding box center [224, 126] width 317 height 32
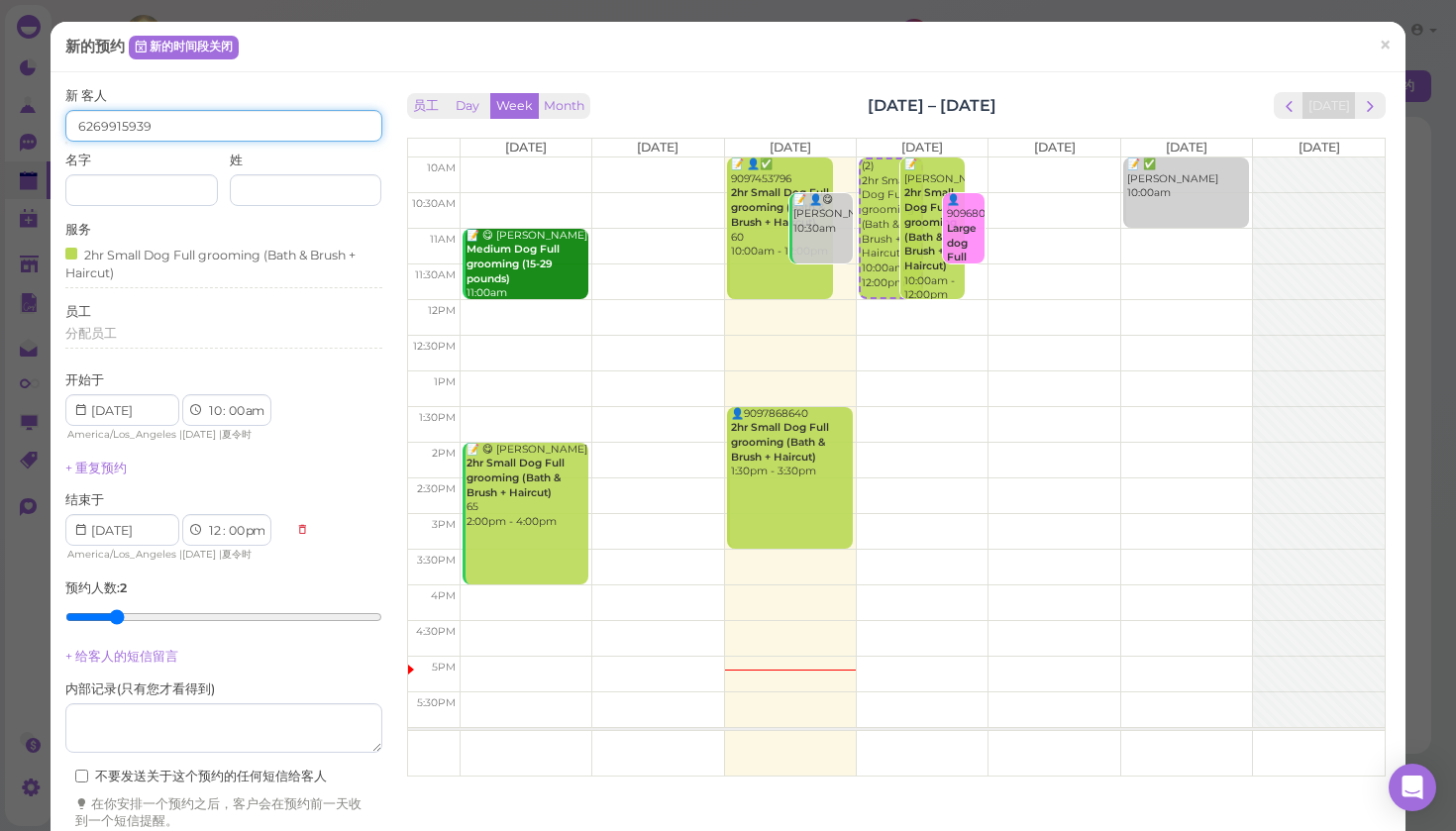
type input "6269915939"
click at [315, 497] on div "结束于 1 2 3 4 5 6 7 8 9 10 11 12 : 00 05 10 15 20 25 30 35 40 45 50 55 am pm Amer…" at bounding box center [224, 527] width 317 height 73
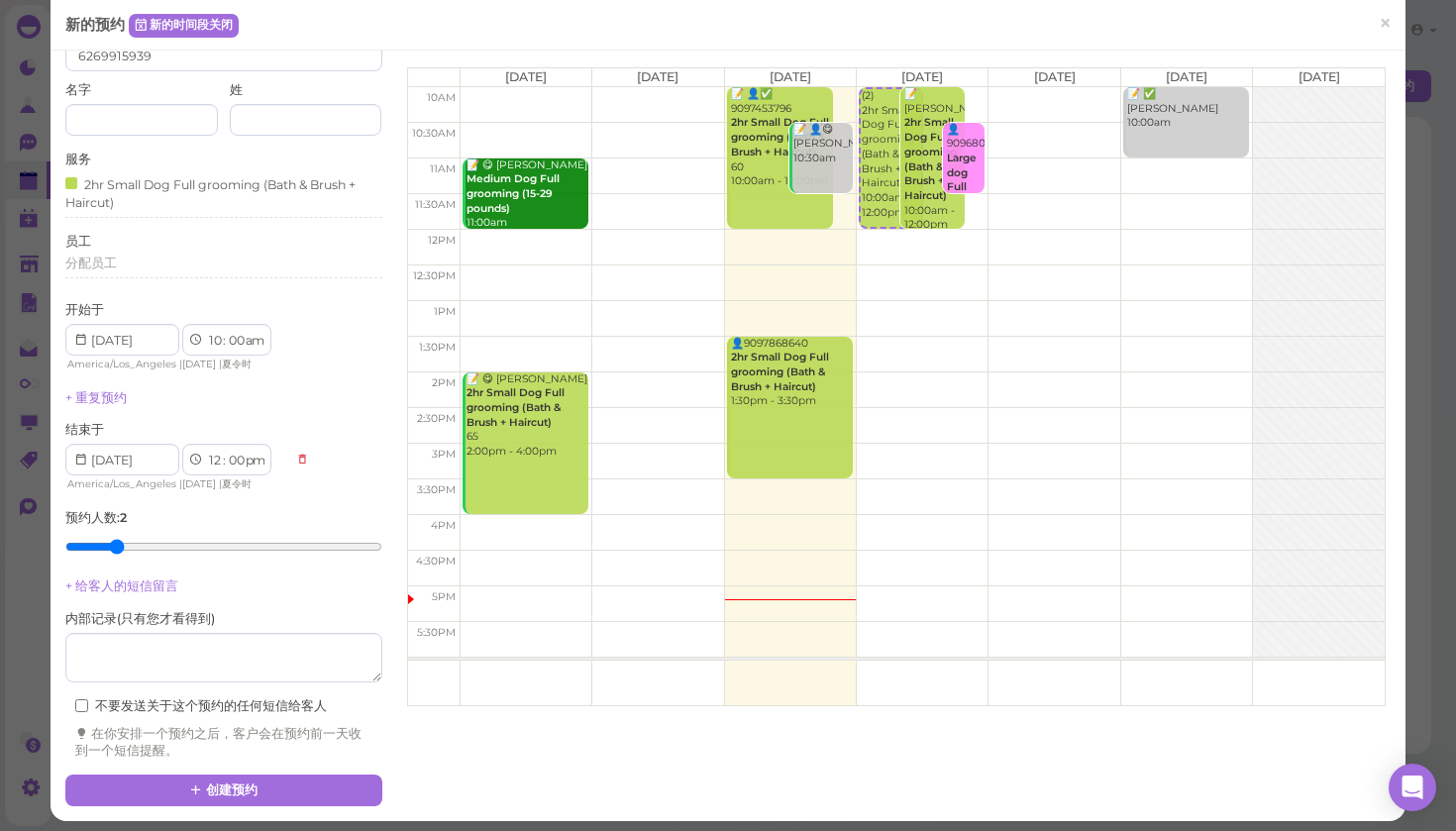
scroll to position [67, 0]
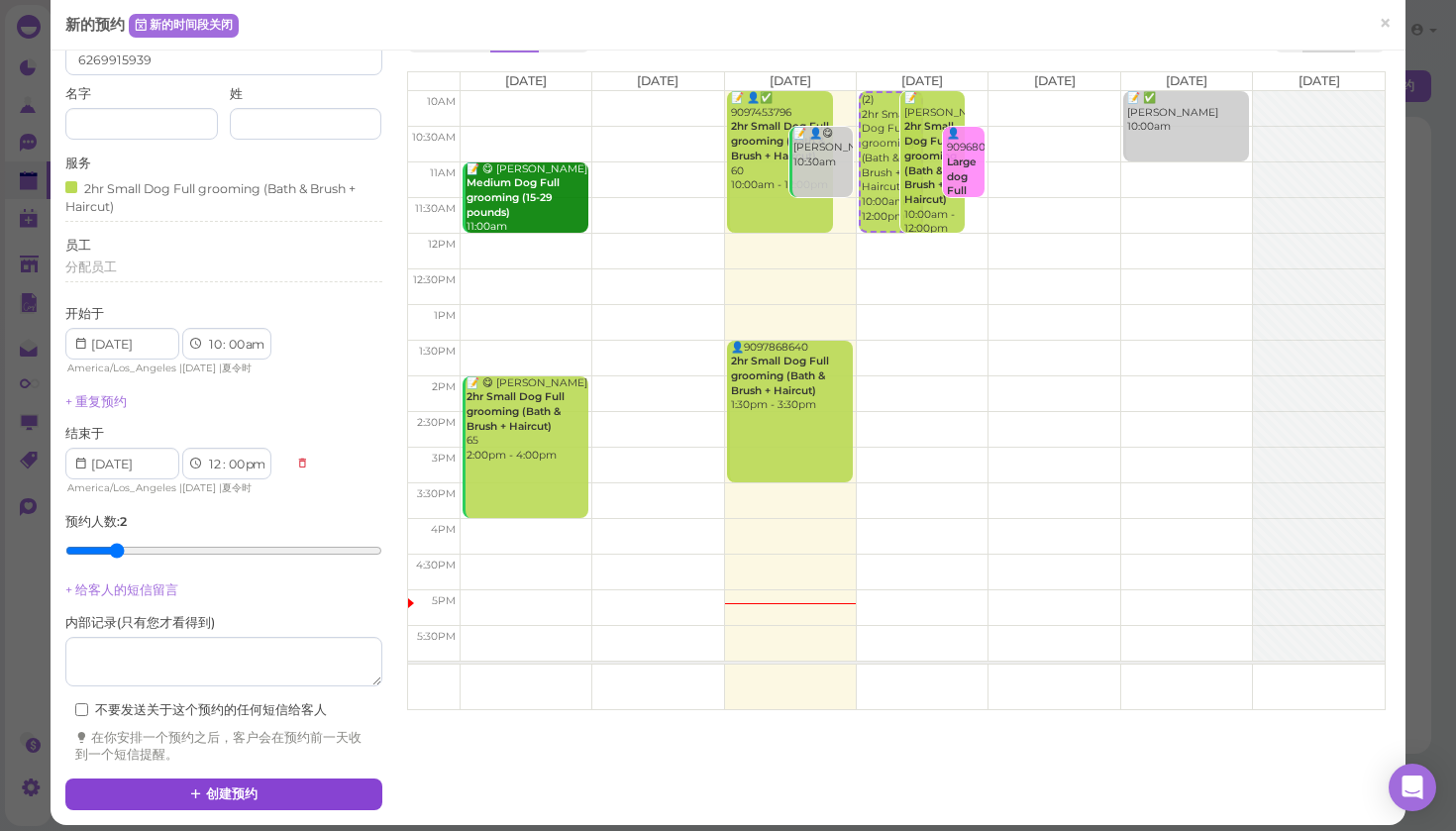
click at [256, 778] on button "创建预约" at bounding box center [224, 794] width 317 height 32
